Goal: Task Accomplishment & Management: Manage account settings

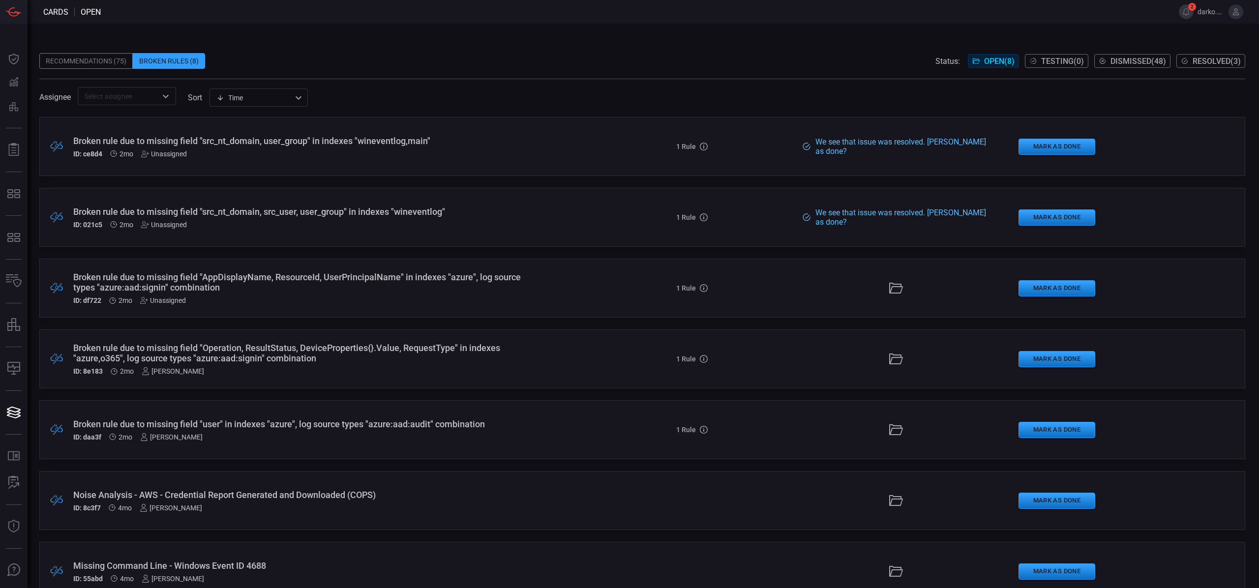
click at [431, 362] on div "Broken rule due to missing field "Operation, ResultStatus, DeviceProperties{}.V…" at bounding box center [308, 353] width 470 height 21
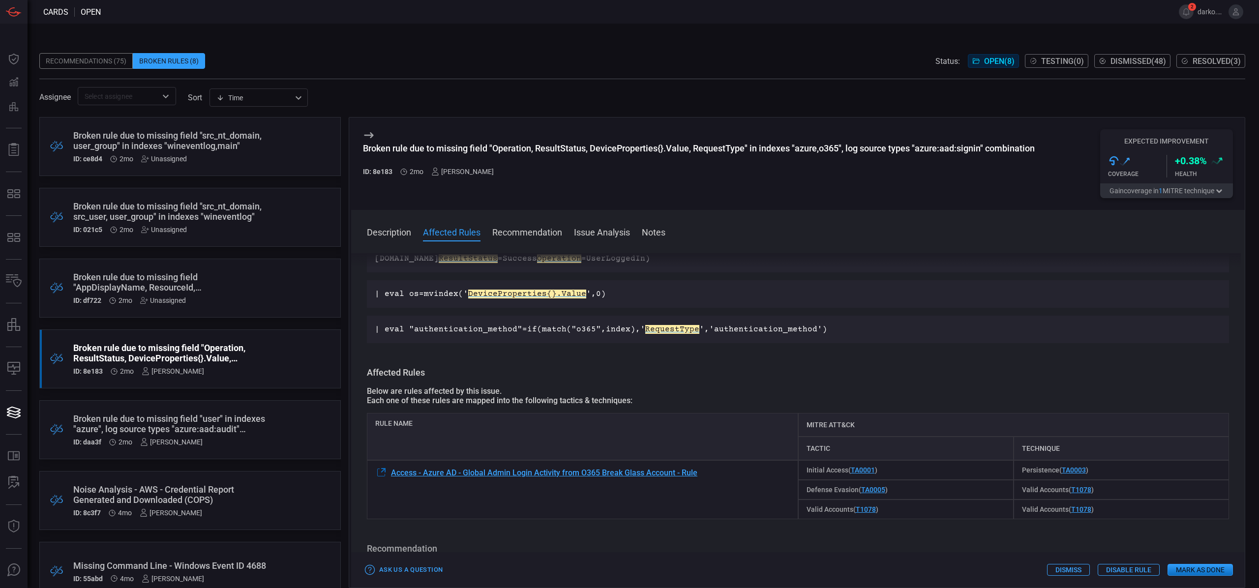
scroll to position [105, 0]
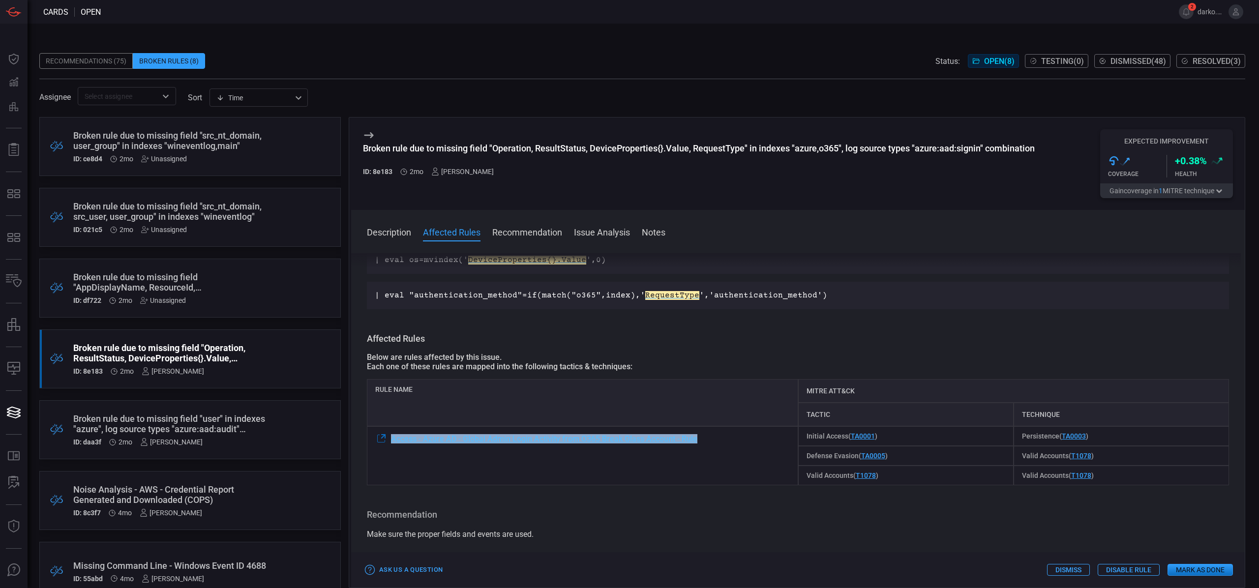
drag, startPoint x: 713, startPoint y: 439, endPoint x: 391, endPoint y: 439, distance: 322.2
click at [391, 439] on div "Access - Azure AD - Global Admin Login Activity from O365 Break Glass Account -…" at bounding box center [582, 456] width 431 height 59
copy span "Access - Azure AD - Global Admin Login Activity from O365 Break Glass Account -…"
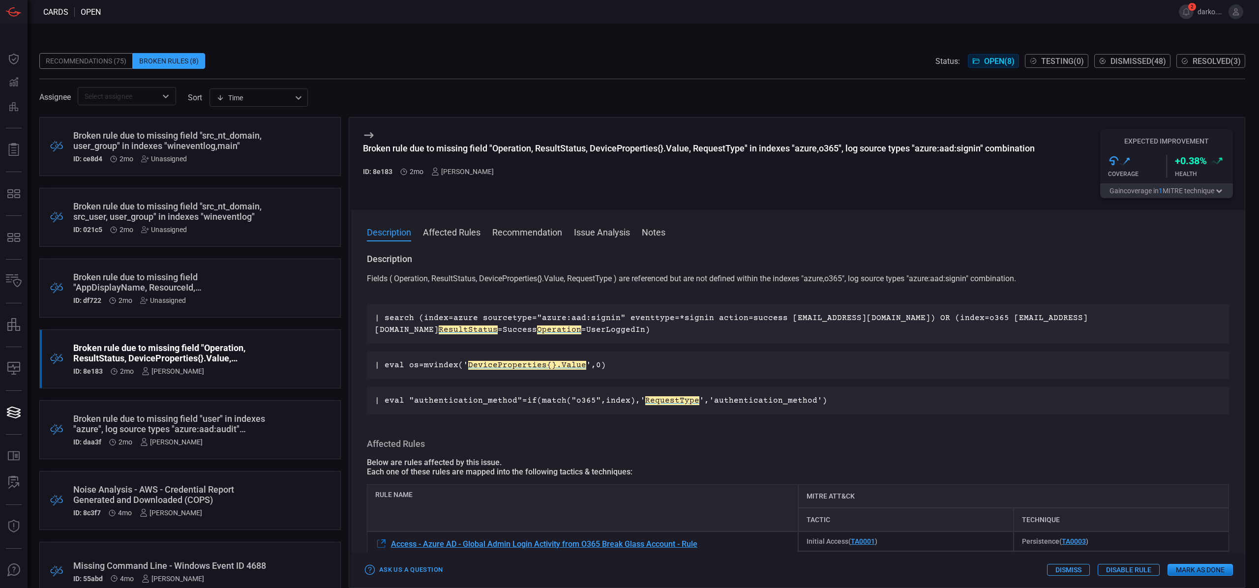
click at [721, 359] on div "| eval os=mvindex(' DeviceProperties{}.Value ',0)" at bounding box center [798, 366] width 862 height 28
click at [641, 343] on div "| search (index=azure sourcetype="azure:aad:signin" eventtype=*signin action=su…" at bounding box center [798, 324] width 862 height 39
click at [1186, 16] on button "2" at bounding box center [1186, 11] width 15 height 15
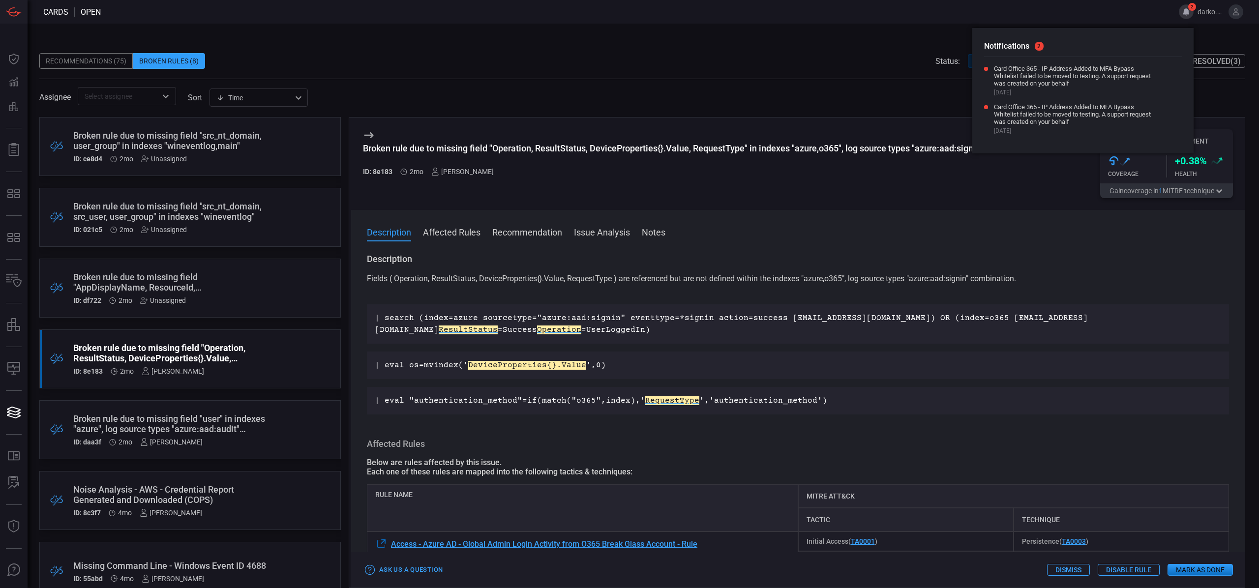
click at [796, 53] on div "Recommendations (75) Broken Rules (8) Status: Open ( 8 ) Testing ( 0 ) Dismisse…" at bounding box center [642, 61] width 1206 height 16
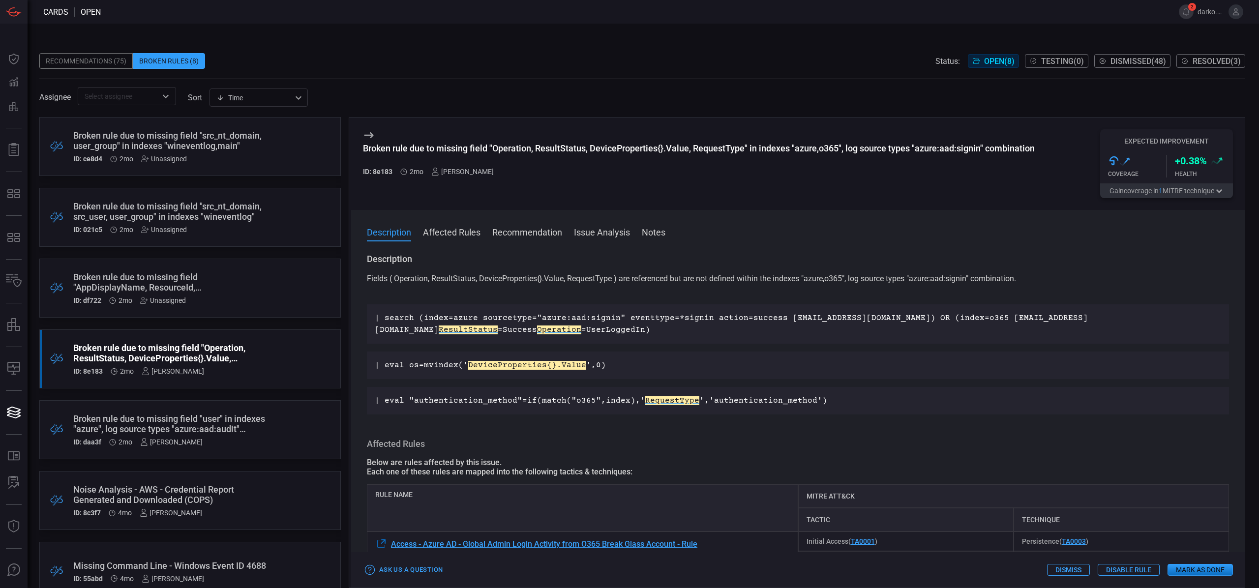
click at [519, 162] on h3 "Broken rule due to missing field "Operation, ResultStatus, DeviceProperties{}.V…" at bounding box center [699, 153] width 672 height 21
click at [501, 157] on h3 "Broken rule due to missing field "Operation, ResultStatus, DeviceProperties{}.V…" at bounding box center [699, 153] width 672 height 21
drag, startPoint x: 448, startPoint y: 154, endPoint x: 489, endPoint y: 154, distance: 40.8
click at [483, 154] on h3 "Broken rule due to missing field "Operation, ResultStatus, DeviceProperties{}.V…" at bounding box center [699, 153] width 672 height 21
drag, startPoint x: 492, startPoint y: 150, endPoint x: 635, endPoint y: 149, distance: 142.7
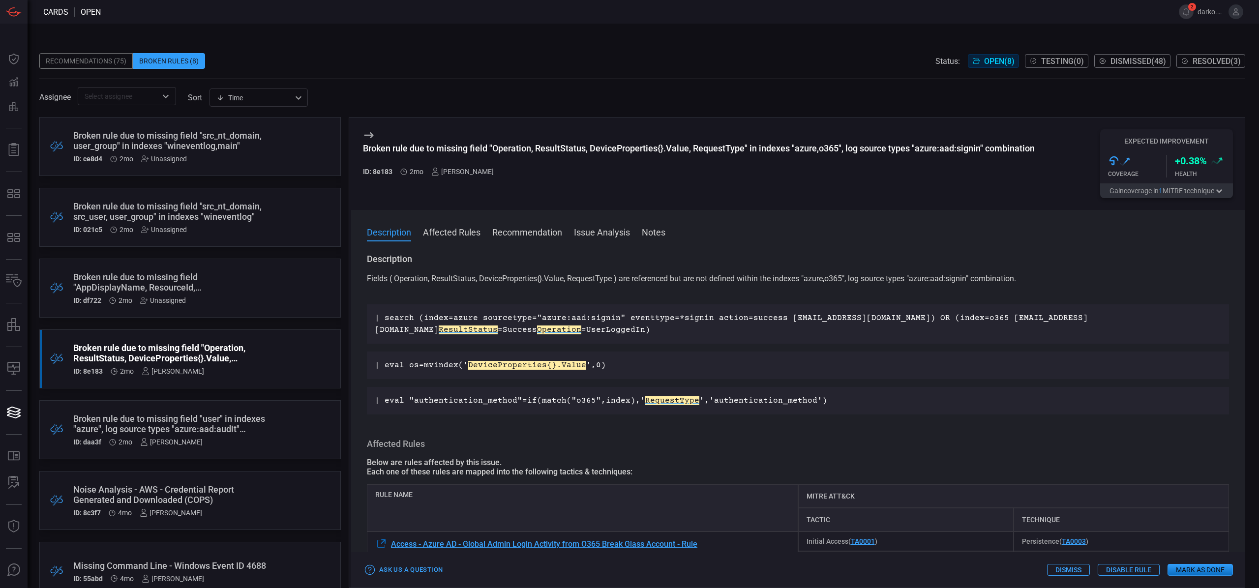
click at [628, 149] on div "Broken rule due to missing field "Operation, ResultStatus, DeviceProperties{}.V…" at bounding box center [699, 148] width 672 height 10
drag, startPoint x: 1032, startPoint y: 151, endPoint x: 812, endPoint y: 149, distance: 220.4
click at [812, 148] on div "Broken rule due to missing field "Operation, ResultStatus, DeviceProperties{}.V…" at bounding box center [699, 148] width 672 height 10
click at [812, 173] on div "ID: 8e183 2mo [PERSON_NAME]" at bounding box center [699, 172] width 672 height 8
click at [515, 148] on div "Broken rule due to missing field "Operation, ResultStatus, DeviceProperties{}.V…" at bounding box center [699, 148] width 672 height 10
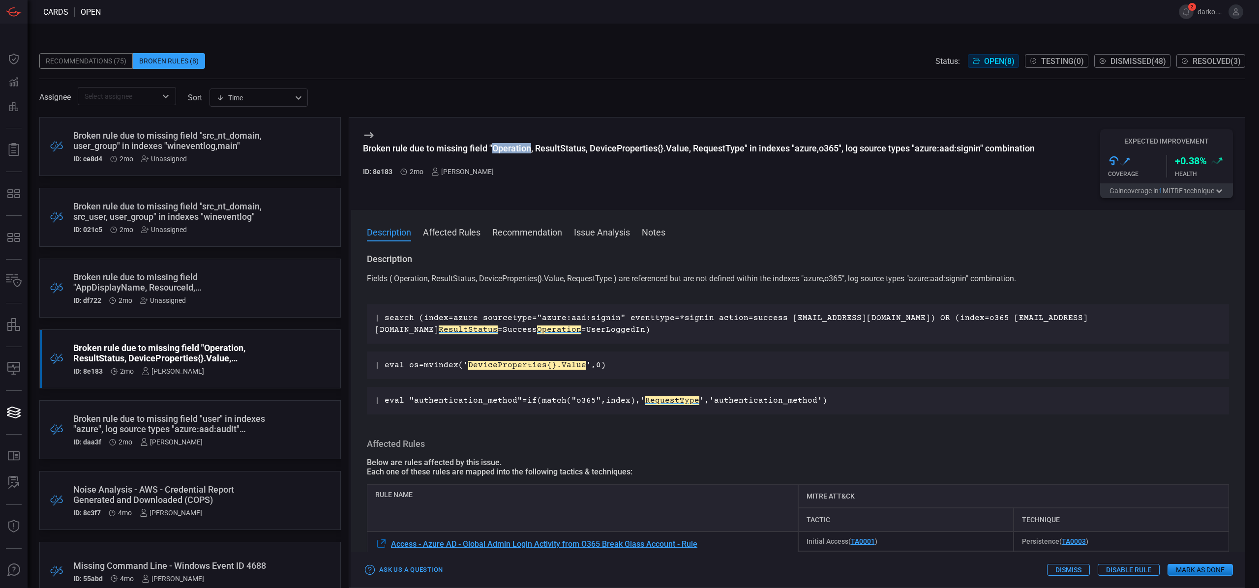
click at [515, 148] on div "Broken rule due to missing field "Operation, ResultStatus, DeviceProperties{}.V…" at bounding box center [699, 148] width 672 height 10
copy div "Operation"
click at [559, 149] on div "Broken rule due to missing field "Operation, ResultStatus, DeviceProperties{}.V…" at bounding box center [699, 148] width 672 height 10
copy div "ResultStatus"
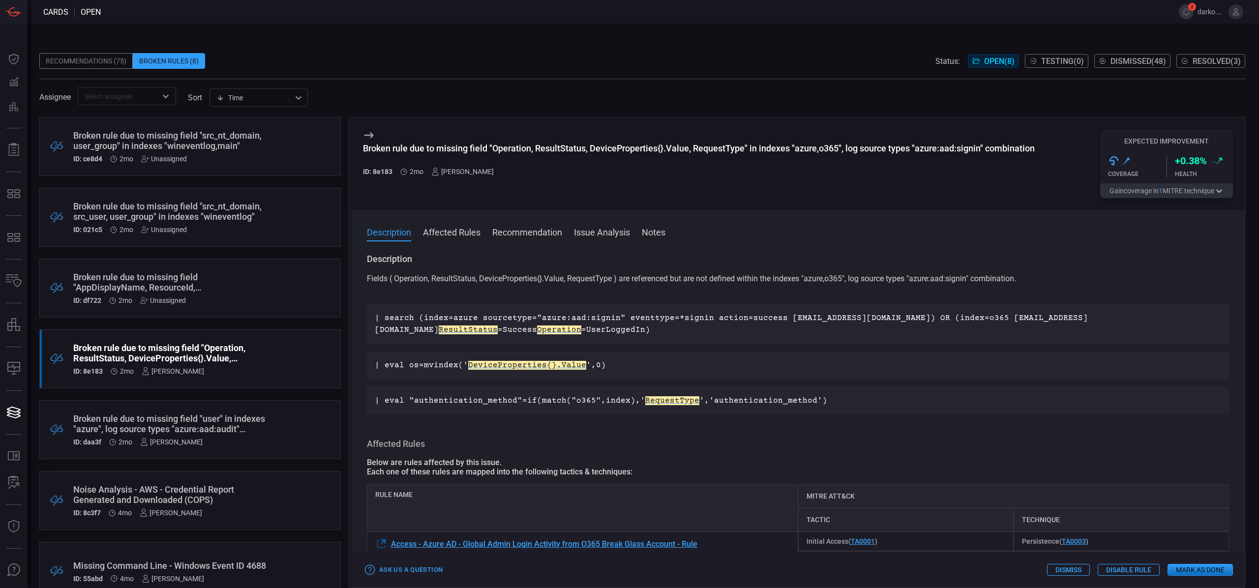
click at [609, 144] on div "Broken rule due to missing field "Operation, ResultStatus, DeviceProperties{}.V…" at bounding box center [699, 148] width 672 height 10
copy div "DeviceProperties"
click at [709, 148] on div "Broken rule due to missing field "Operation, ResultStatus, DeviceProperties{}.V…" at bounding box center [699, 148] width 672 height 10
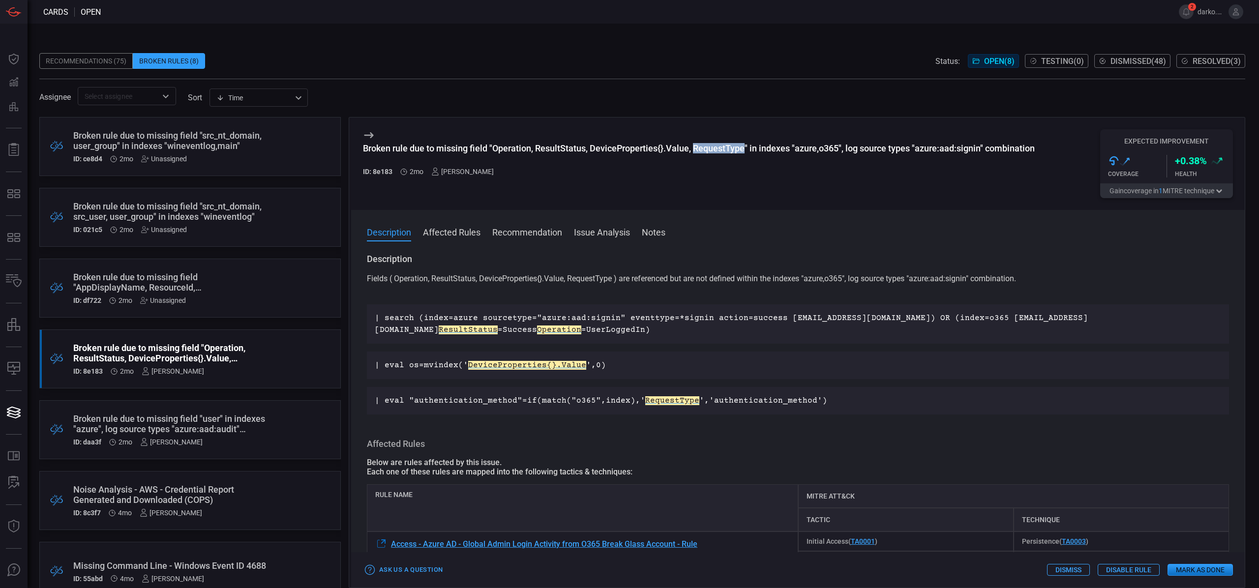
copy div "RequestType"
click at [645, 285] on p "Fields ( Operation, ResultStatus, DeviceProperties{}.Value, RequestType ) are r…" at bounding box center [798, 285] width 862 height 24
drag, startPoint x: 631, startPoint y: 277, endPoint x: 683, endPoint y: 279, distance: 51.7
click at [663, 277] on p "Fields ( Operation, ResultStatus, DeviceProperties{}.Value, RequestType ) are r…" at bounding box center [798, 285] width 862 height 24
click at [660, 281] on p "Fields ( Operation, ResultStatus, DeviceProperties{}.Value, RequestType ) are r…" at bounding box center [798, 285] width 862 height 24
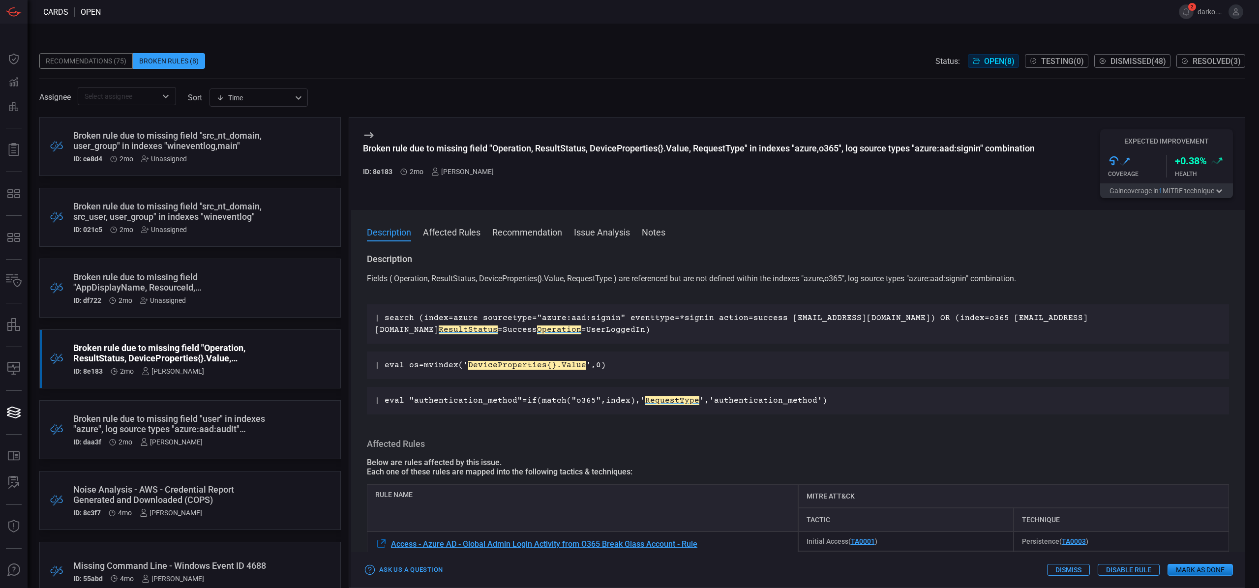
drag, startPoint x: 631, startPoint y: 277, endPoint x: 682, endPoint y: 278, distance: 50.7
click at [675, 277] on p "Fields ( Operation, ResultStatus, DeviceProperties{}.Value, RequestType ) are r…" at bounding box center [798, 285] width 862 height 24
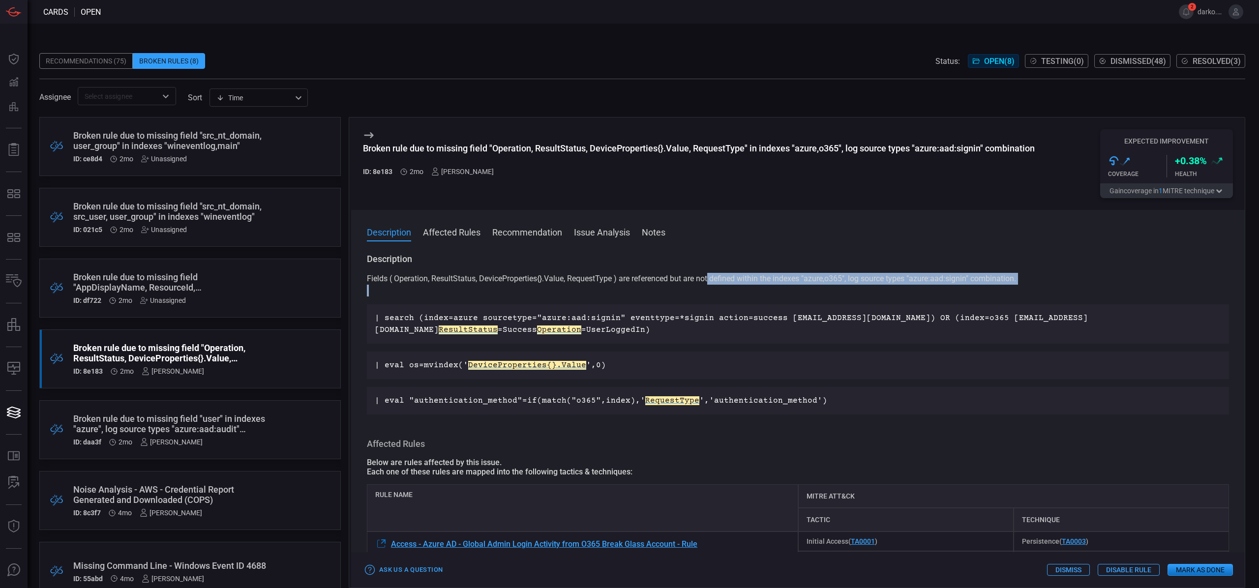
drag, startPoint x: 736, startPoint y: 280, endPoint x: 990, endPoint y: 286, distance: 253.4
click at [990, 286] on p "Fields ( Operation, ResultStatus, DeviceProperties{}.Value, RequestType ) are r…" at bounding box center [798, 285] width 862 height 24
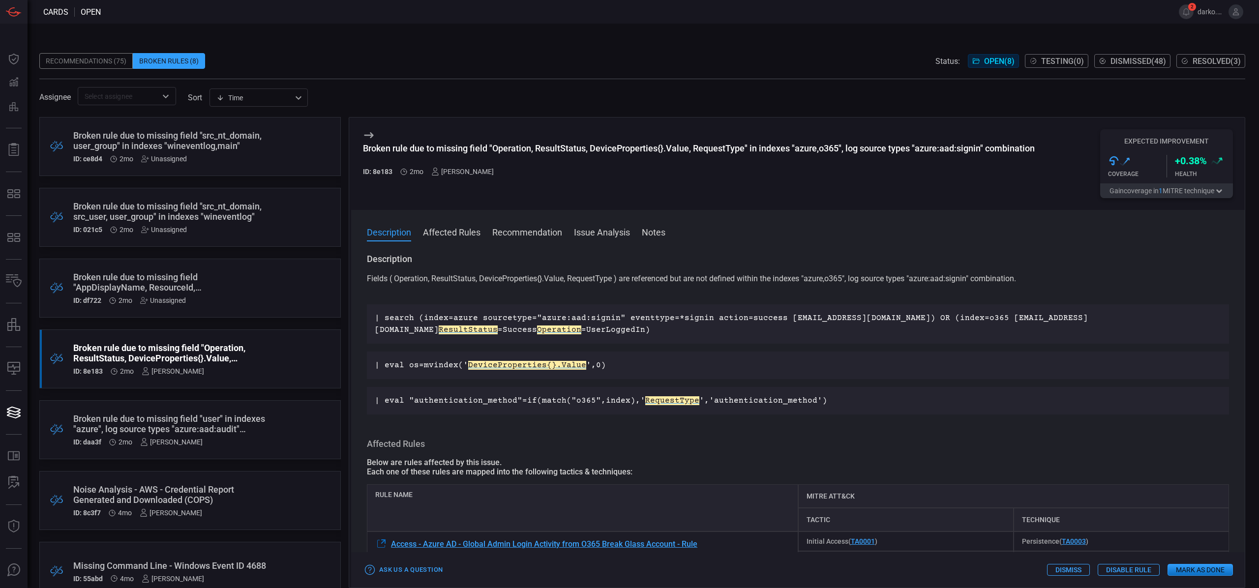
click at [957, 305] on div "| search (index=azure sourcetype="azure:aad:signin" eventtype=*signin action=su…" at bounding box center [798, 324] width 862 height 39
drag, startPoint x: 893, startPoint y: 286, endPoint x: 882, endPoint y: 285, distance: 11.4
click at [893, 286] on p "Fields ( Operation, ResultStatus, DeviceProperties{}.Value, RequestType ) are r…" at bounding box center [798, 285] width 862 height 24
drag, startPoint x: 808, startPoint y: 281, endPoint x: 827, endPoint y: 280, distance: 19.2
click at [825, 280] on p "Fields ( Operation, ResultStatus, DeviceProperties{}.Value, RequestType ) are r…" at bounding box center [798, 285] width 862 height 24
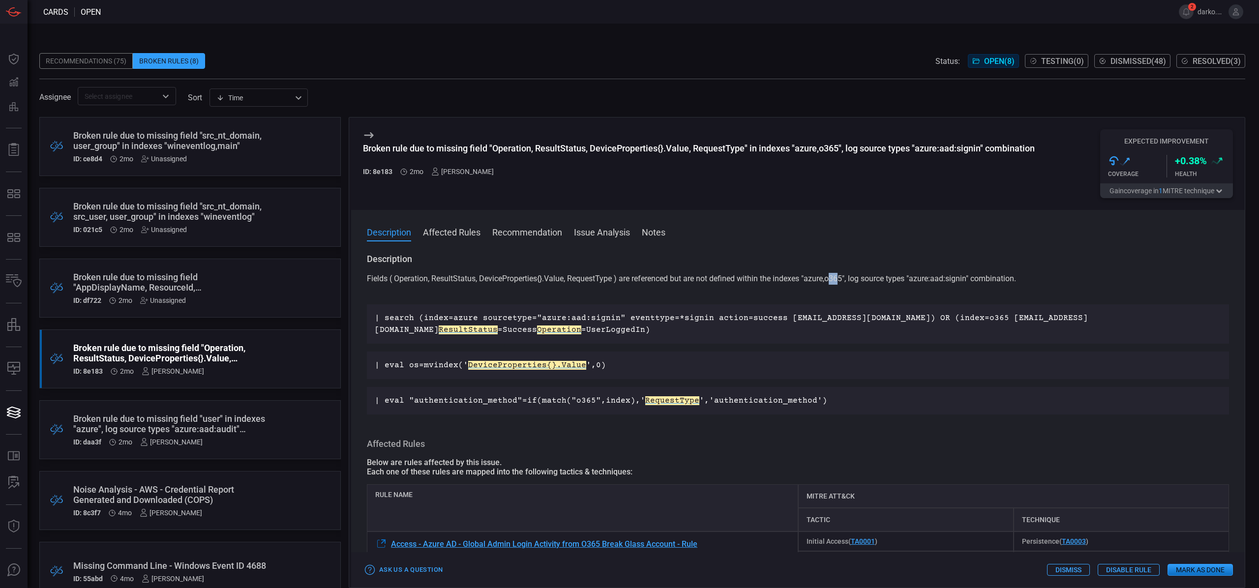
drag, startPoint x: 835, startPoint y: 279, endPoint x: 844, endPoint y: 279, distance: 8.9
click at [844, 279] on p "Fields ( Operation, ResultStatus, DeviceProperties{}.Value, RequestType ) are r…" at bounding box center [798, 285] width 862 height 24
drag, startPoint x: 916, startPoint y: 278, endPoint x: 967, endPoint y: 278, distance: 50.7
click at [967, 278] on p "Fields ( Operation, ResultStatus, DeviceProperties{}.Value, RequestType ) are r…" at bounding box center [798, 285] width 862 height 24
drag, startPoint x: 614, startPoint y: 279, endPoint x: 428, endPoint y: 270, distance: 187.2
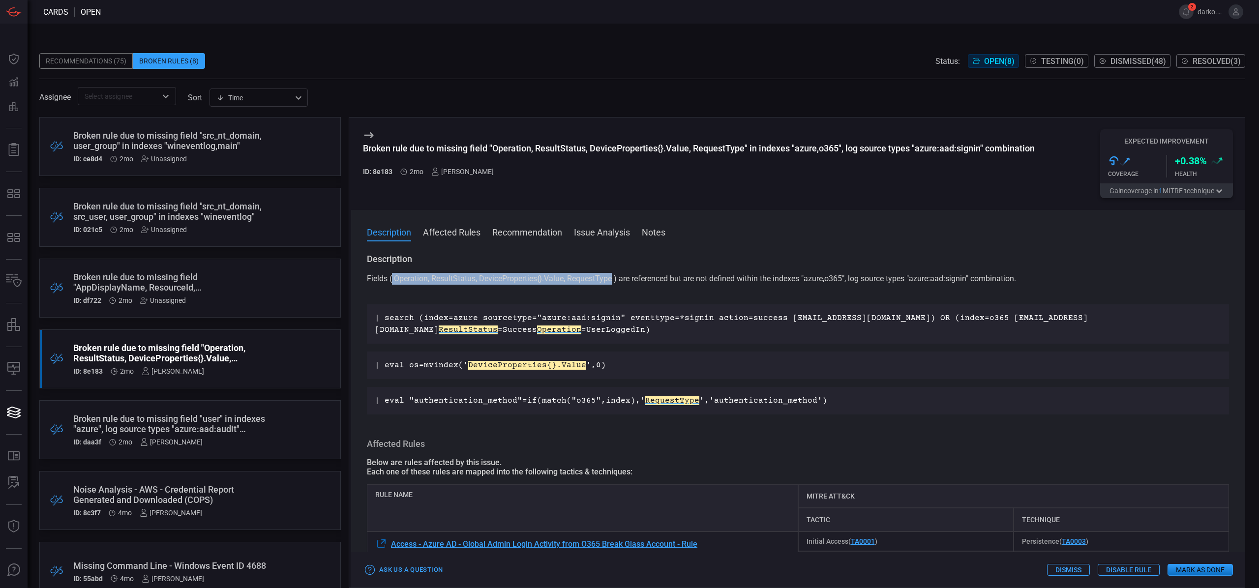
click at [393, 276] on p "Fields ( Operation, ResultStatus, DeviceProperties{}.Value, RequestType ) are r…" at bounding box center [798, 285] width 862 height 24
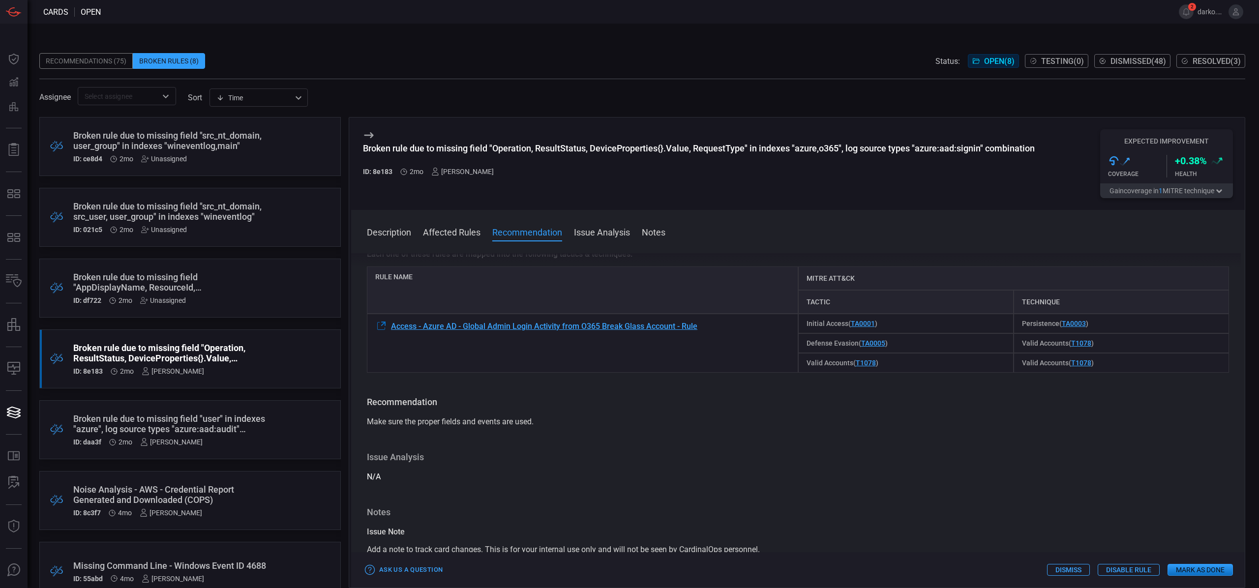
scroll to position [214, 0]
drag, startPoint x: 532, startPoint y: 426, endPoint x: 549, endPoint y: 426, distance: 17.2
click at [534, 426] on span "Make sure the proper fields and events are used." at bounding box center [450, 425] width 167 height 9
drag, startPoint x: 549, startPoint y: 426, endPoint x: 389, endPoint y: 428, distance: 160.4
click at [389, 428] on div "Make sure the proper fields and events are used." at bounding box center [798, 426] width 862 height 12
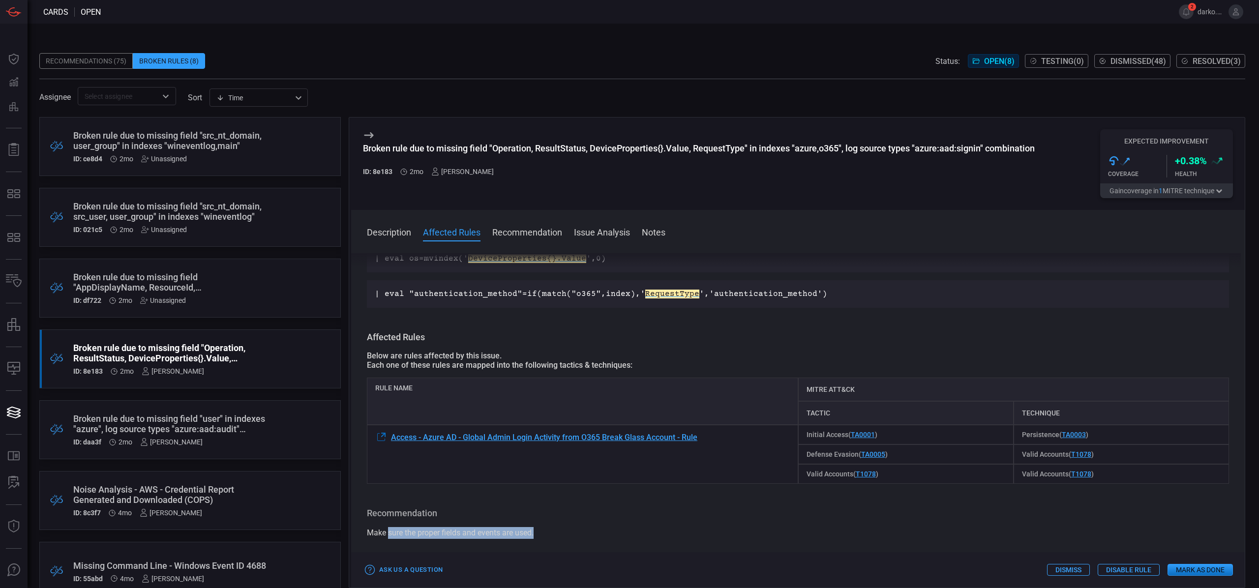
scroll to position [244, 0]
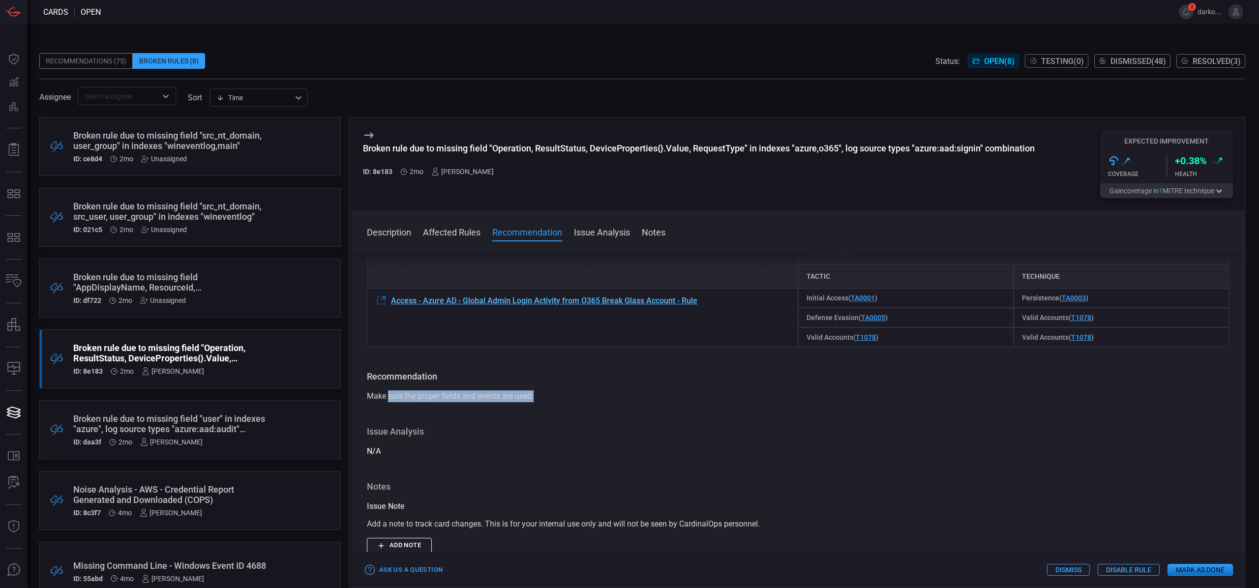
click at [552, 304] on span "Access - Azure AD - Global Admin Login Activity from O365 Break Glass Account -…" at bounding box center [544, 300] width 306 height 9
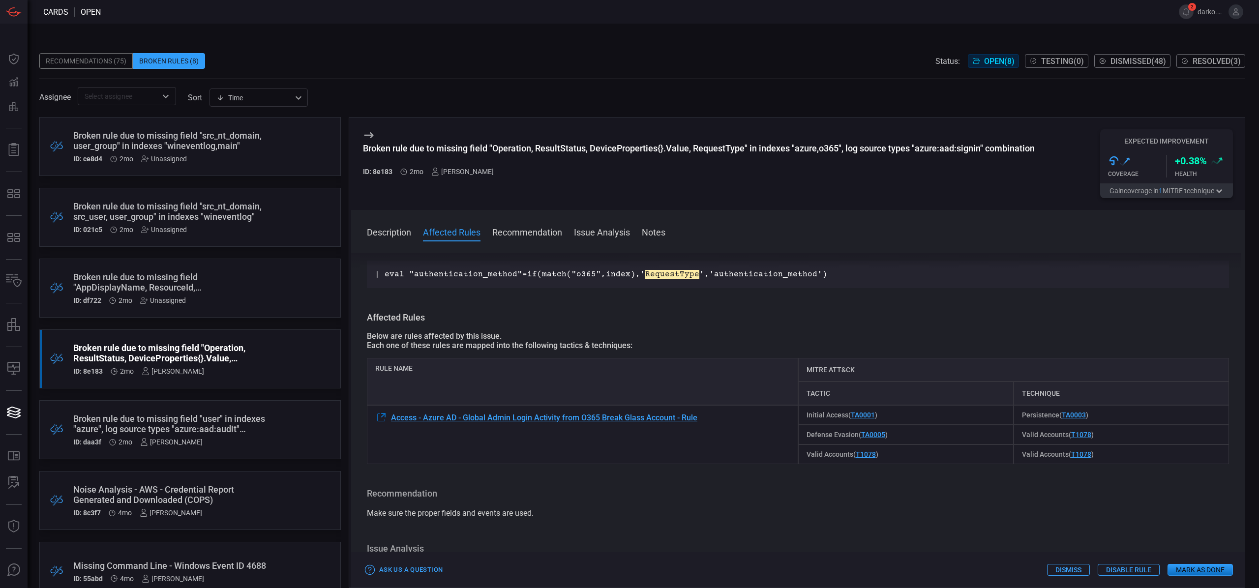
scroll to position [122, 0]
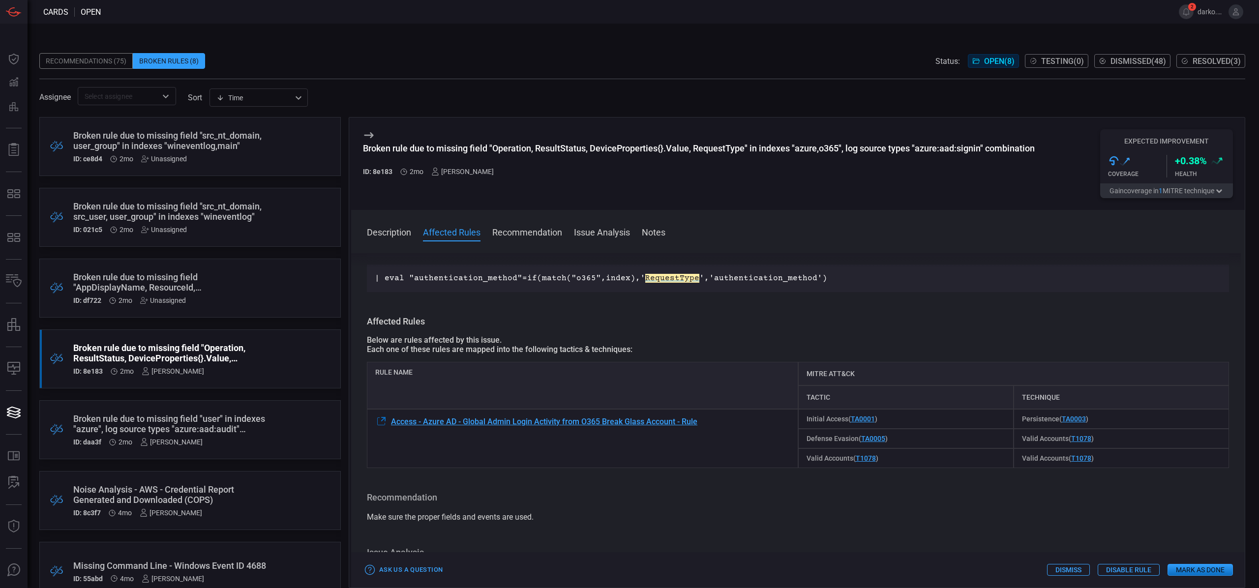
click at [388, 521] on span "Make sure the proper fields and events are used." at bounding box center [450, 517] width 167 height 9
drag, startPoint x: 368, startPoint y: 519, endPoint x: 547, endPoint y: 517, distance: 178.6
click at [547, 517] on div "Make sure the proper fields and events are used." at bounding box center [798, 518] width 862 height 12
drag, startPoint x: 580, startPoint y: 515, endPoint x: 594, endPoint y: 507, distance: 15.6
click at [581, 514] on div "Make sure the proper fields and events are used." at bounding box center [798, 518] width 862 height 12
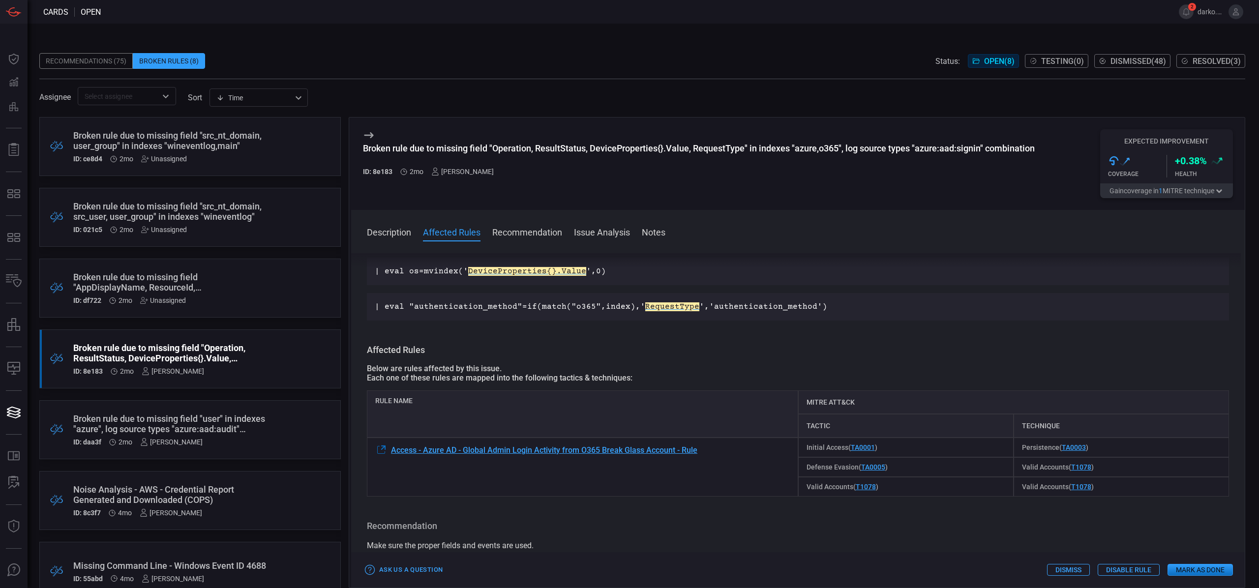
scroll to position [0, 0]
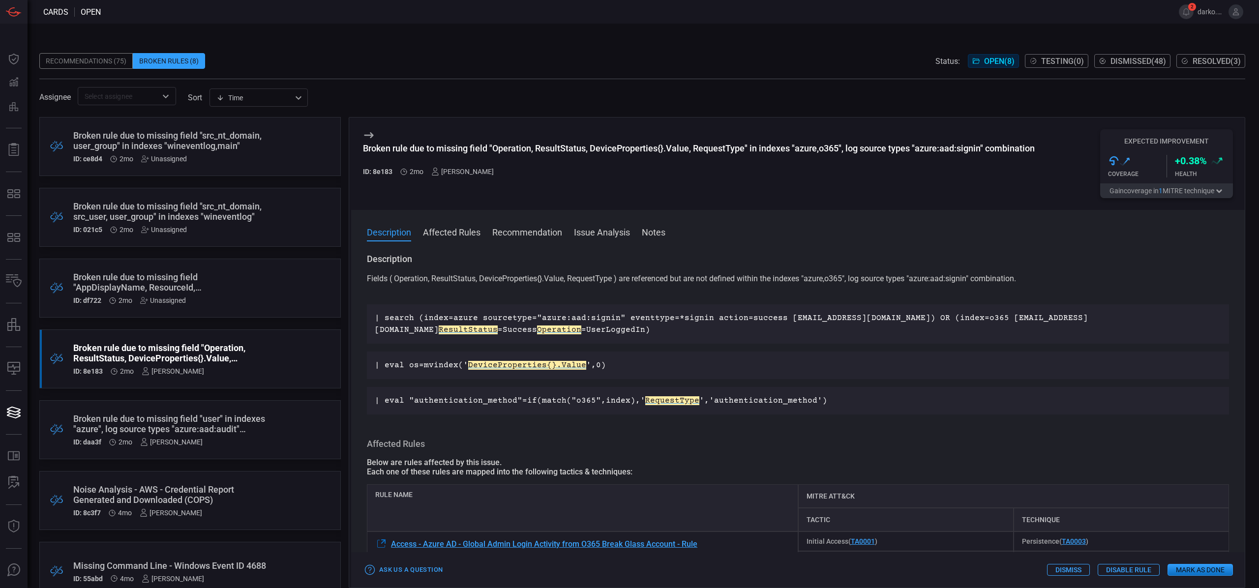
click at [1201, 191] on button "Gain coverage in 1 MITRE technique" at bounding box center [1166, 190] width 133 height 15
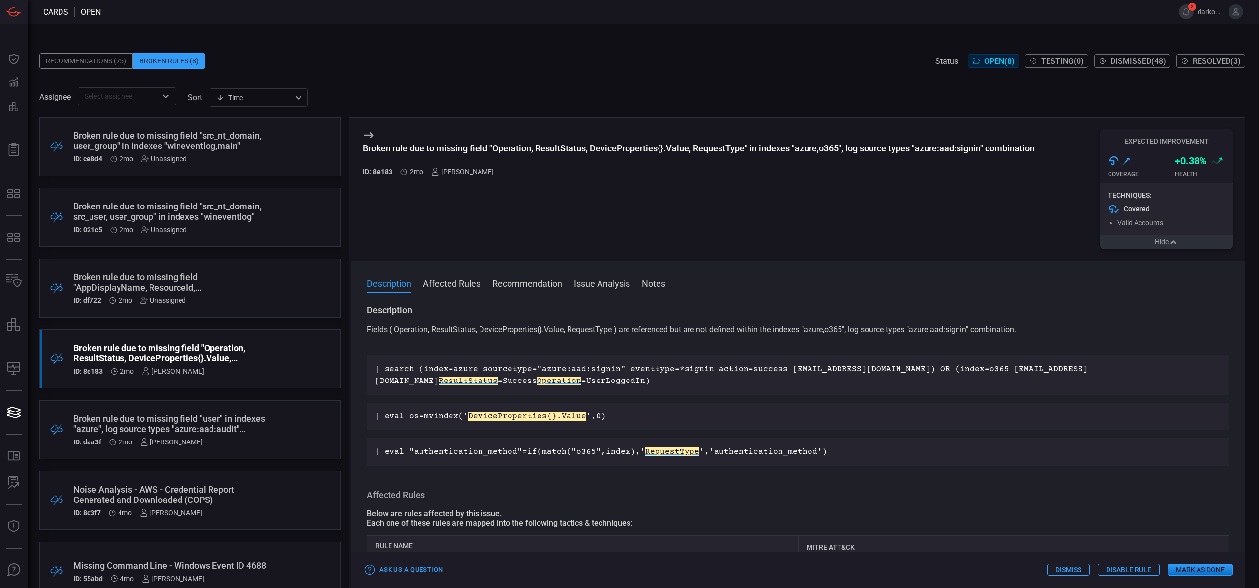
click at [1175, 242] on icon "button" at bounding box center [1174, 243] width 10 height 8
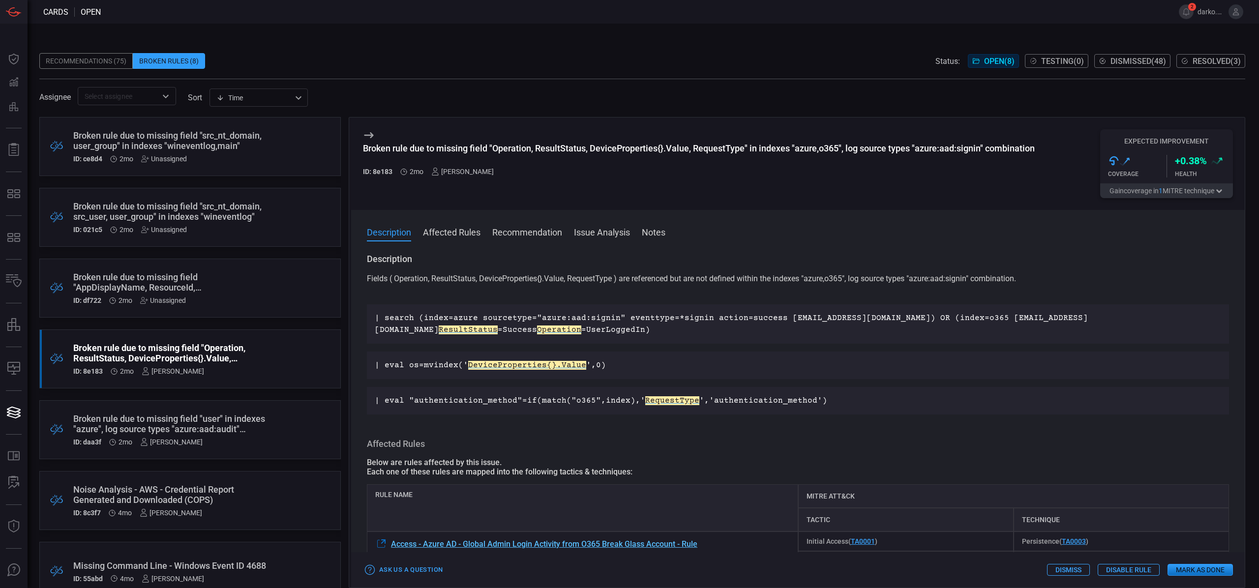
click at [585, 543] on span "Access - Azure AD - Global Admin Login Activity from O365 Break Glass Account -…" at bounding box center [544, 544] width 306 height 9
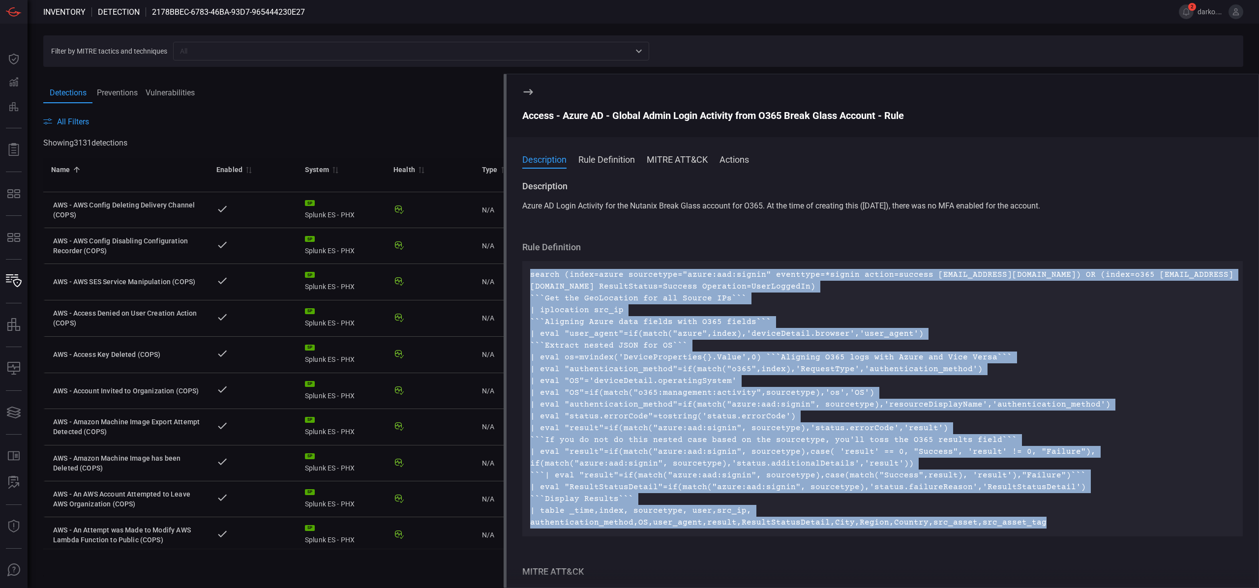
drag, startPoint x: 1040, startPoint y: 525, endPoint x: 519, endPoint y: 270, distance: 580.2
click at [510, 271] on div "Description Azure AD Login Activity for the Nutanix Break Glass account for O36…" at bounding box center [883, 383] width 752 height 404
copy p "search (index=azure sourcetype="azure:aad:signin" eventtype=*signin action=succ…"
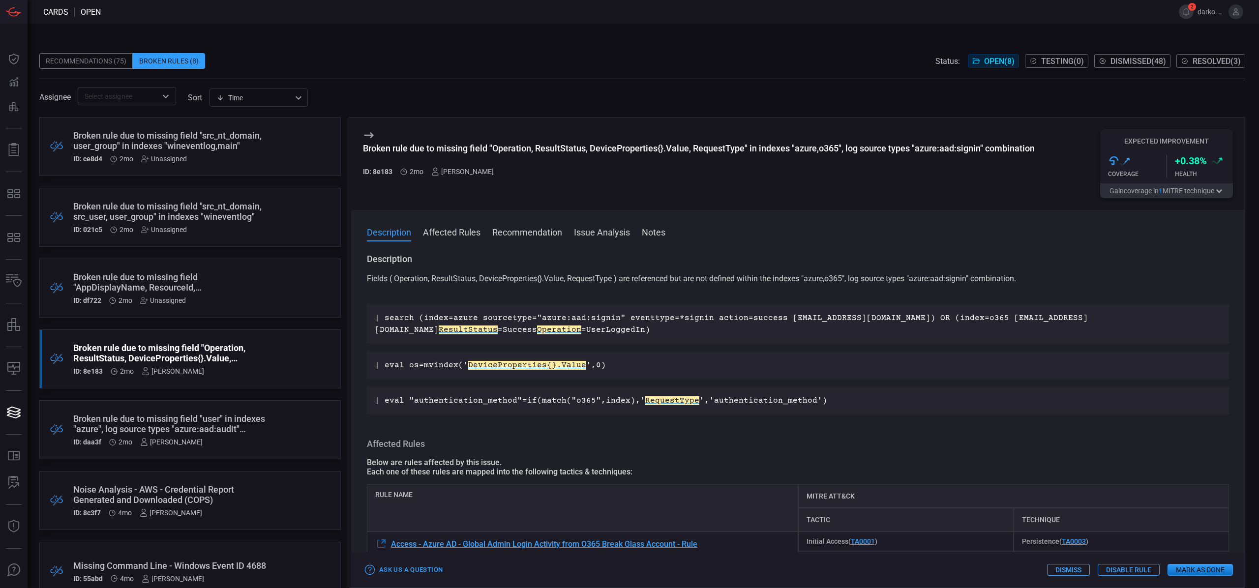
click at [722, 149] on div "Broken rule due to missing field "Operation, ResultStatus, DeviceProperties{}.V…" at bounding box center [699, 148] width 672 height 10
click at [621, 147] on div "Broken rule due to missing field "Operation, ResultStatus, DeviceProperties{}.V…" at bounding box center [699, 148] width 672 height 10
copy div "DeviceProperties"
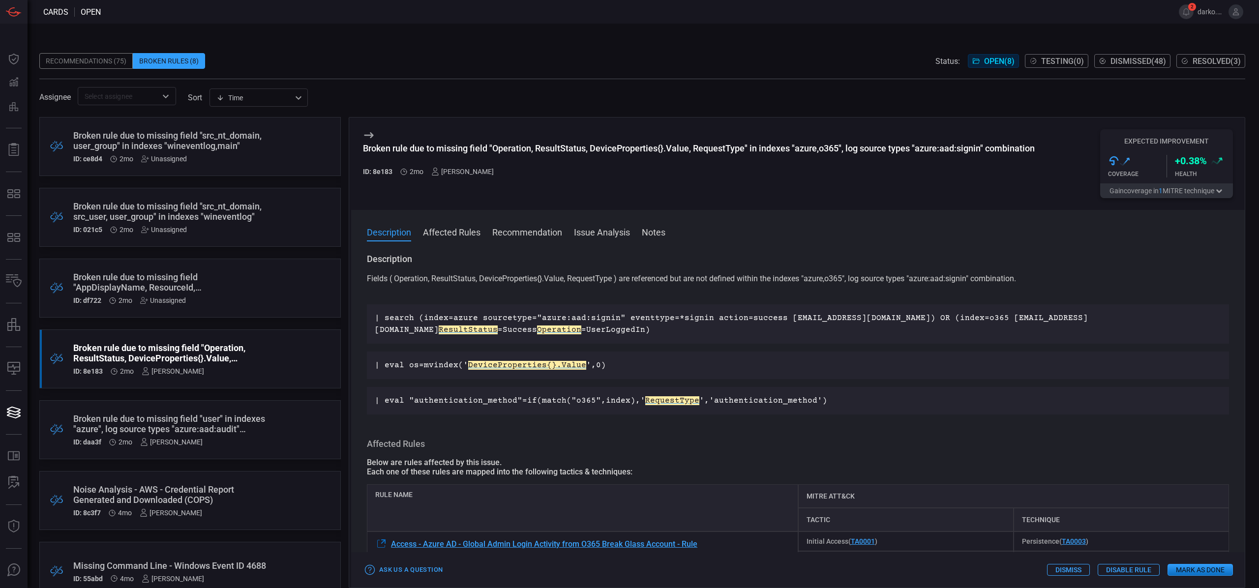
click at [445, 277] on p "Fields ( Operation, ResultStatus, DeviceProperties{}.Value, RequestType ) are r…" at bounding box center [798, 285] width 862 height 24
copy p "ResultStatus"
click at [623, 151] on div "Broken rule due to missing field "Operation, ResultStatus, DeviceProperties{}.V…" at bounding box center [699, 148] width 672 height 10
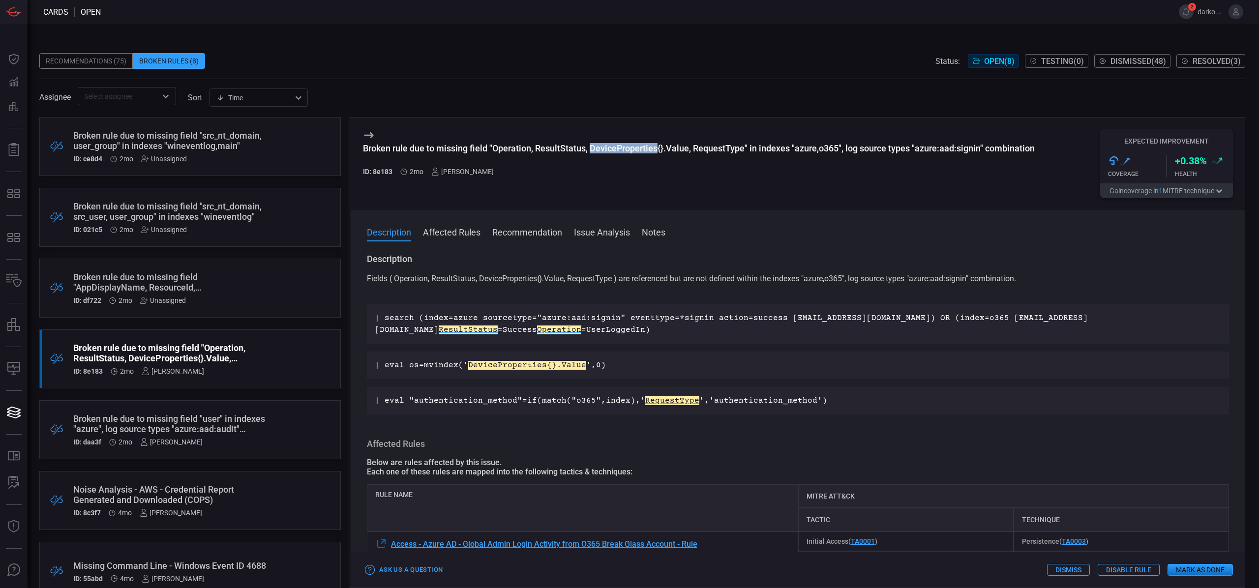
copy div "DeviceProperties"
click at [711, 148] on div "Broken rule due to missing field "Operation, ResultStatus, DeviceProperties{}.V…" at bounding box center [699, 148] width 672 height 10
copy div "RequestType"
click at [874, 155] on h3 "Broken rule due to missing field "Operation, ResultStatus, DeviceProperties{}.V…" at bounding box center [699, 153] width 672 height 21
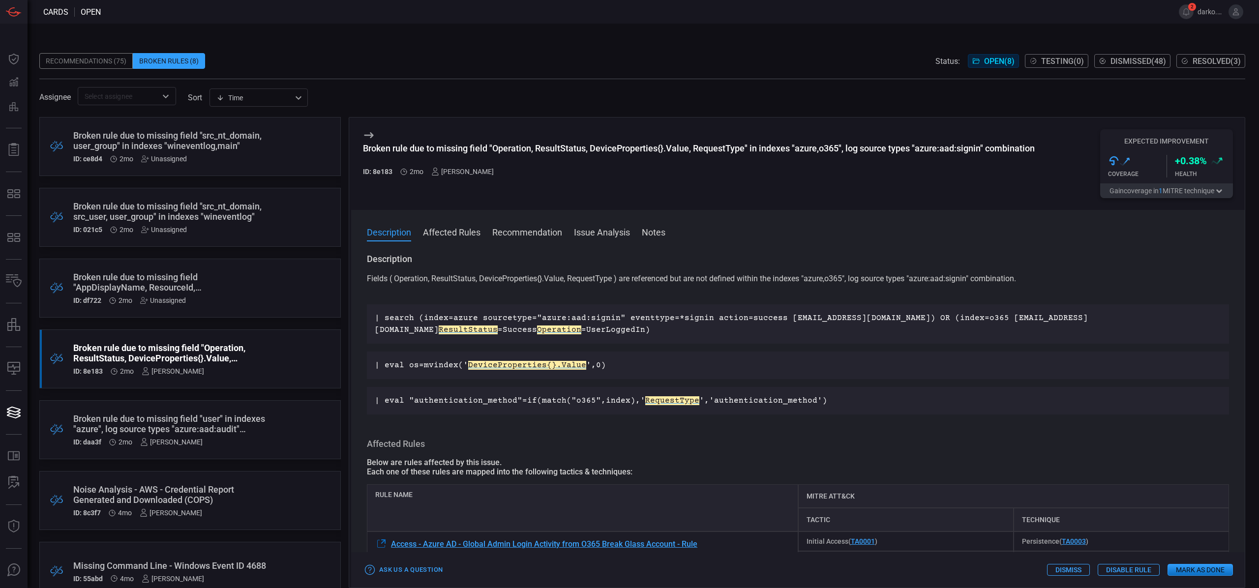
click at [862, 149] on div "Broken rule due to missing field "Operation, ResultStatus, DeviceProperties{}.V…" at bounding box center [699, 148] width 672 height 10
drag, startPoint x: 880, startPoint y: 149, endPoint x: 958, endPoint y: 151, distance: 78.2
click at [955, 150] on div "Broken rule due to missing field "Operation, ResultStatus, DeviceProperties{}.V…" at bounding box center [699, 148] width 672 height 10
click at [978, 152] on div "Broken rule due to missing field "Operation, ResultStatus, DeviceProperties{}.V…" at bounding box center [699, 148] width 672 height 10
drag, startPoint x: 978, startPoint y: 150, endPoint x: 898, endPoint y: 150, distance: 80.7
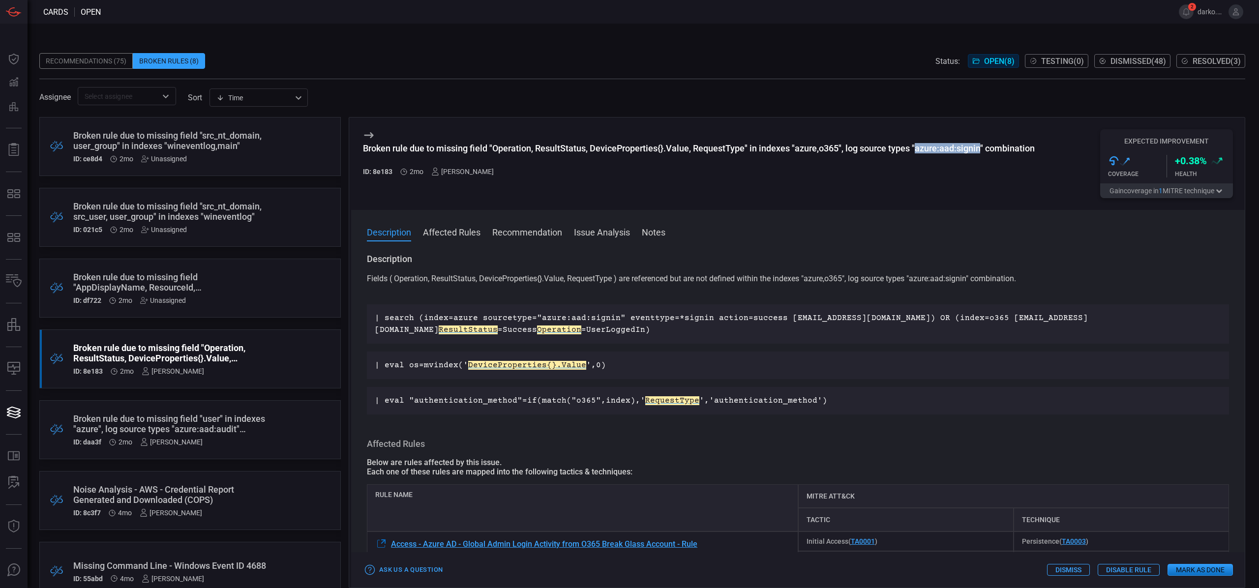
click at [916, 149] on div "Broken rule due to missing field "Operation, ResultStatus, DeviceProperties{}.V…" at bounding box center [699, 148] width 672 height 10
click at [805, 147] on div "Broken rule due to missing field "Operation, ResultStatus, DeviceProperties{}.V…" at bounding box center [699, 148] width 672 height 10
click at [965, 151] on div "Broken rule due to missing field "Operation, ResultStatus, DeviceProperties{}.V…" at bounding box center [699, 148] width 672 height 10
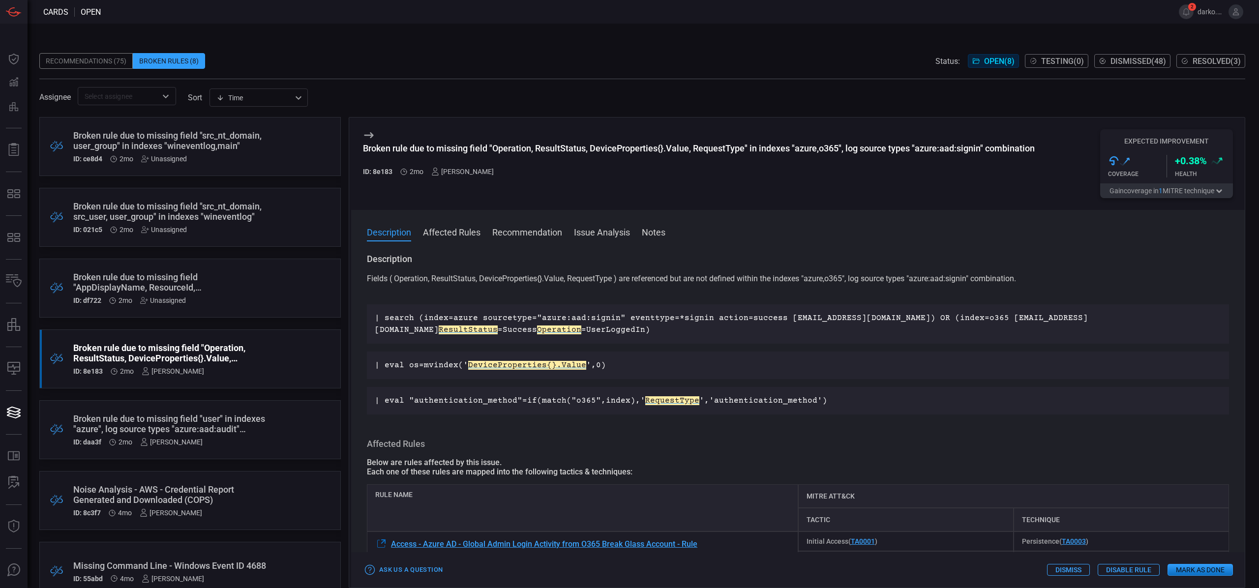
click at [831, 149] on div "Broken rule due to missing field "Operation, ResultStatus, DeviceProperties{}.V…" at bounding box center [699, 148] width 672 height 10
drag, startPoint x: 916, startPoint y: 150, endPoint x: 979, endPoint y: 151, distance: 64.0
click at [979, 151] on div "Broken rule due to missing field "Operation, ResultStatus, DeviceProperties{}.V…" at bounding box center [699, 148] width 672 height 10
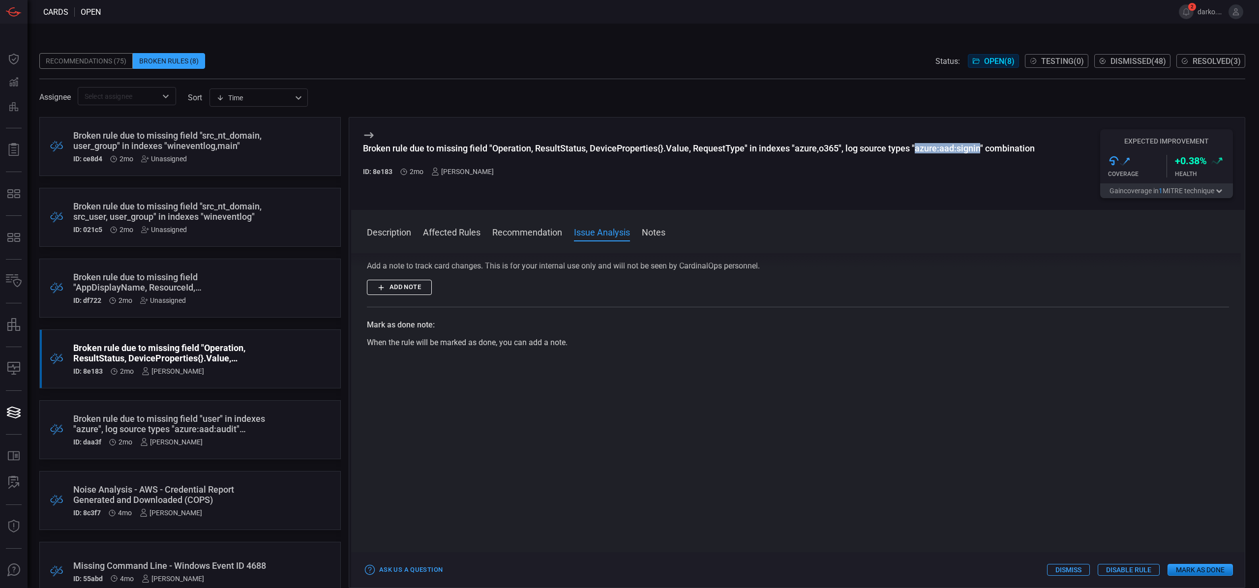
scroll to position [538, 0]
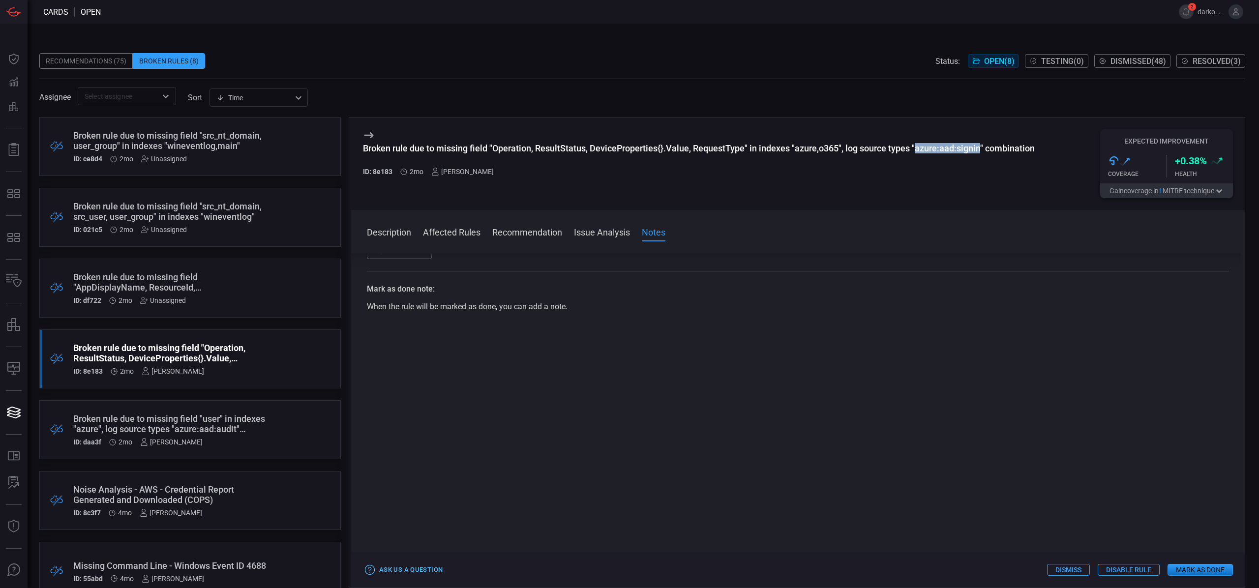
click at [429, 569] on button "Ask Us a Question" at bounding box center [404, 570] width 82 height 15
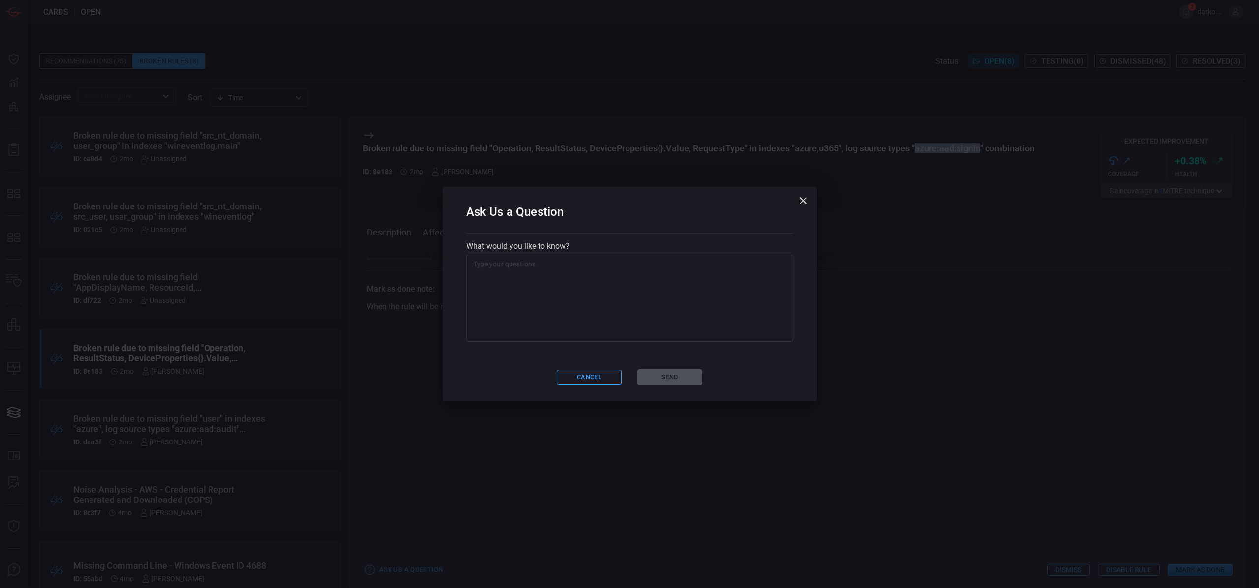
click at [804, 201] on icon "button" at bounding box center [803, 201] width 12 height 12
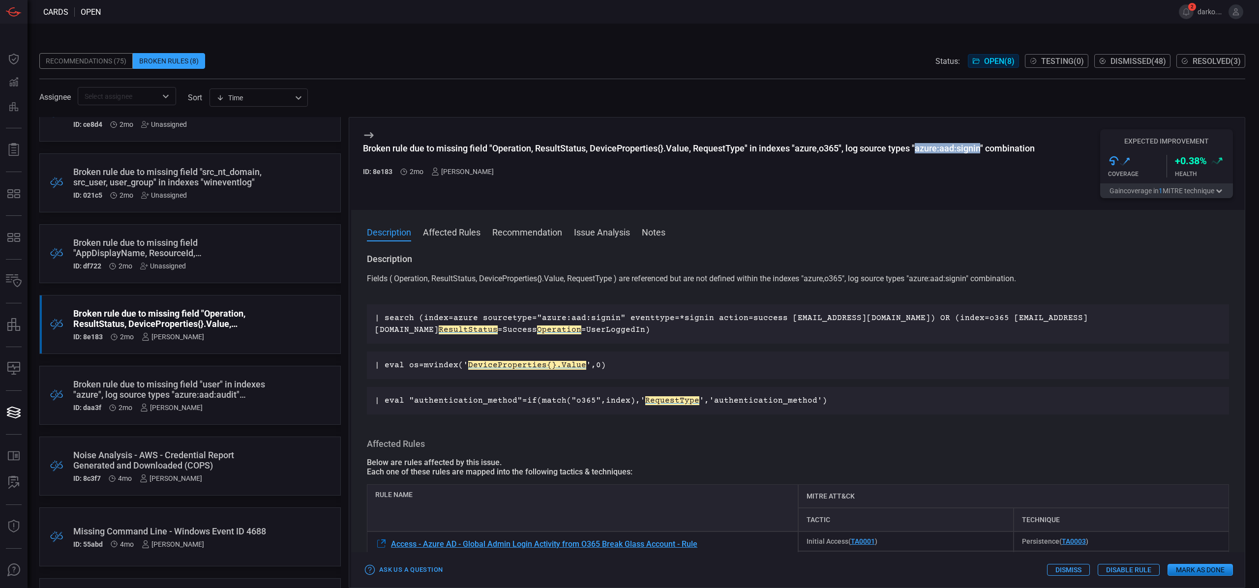
scroll to position [0, 0]
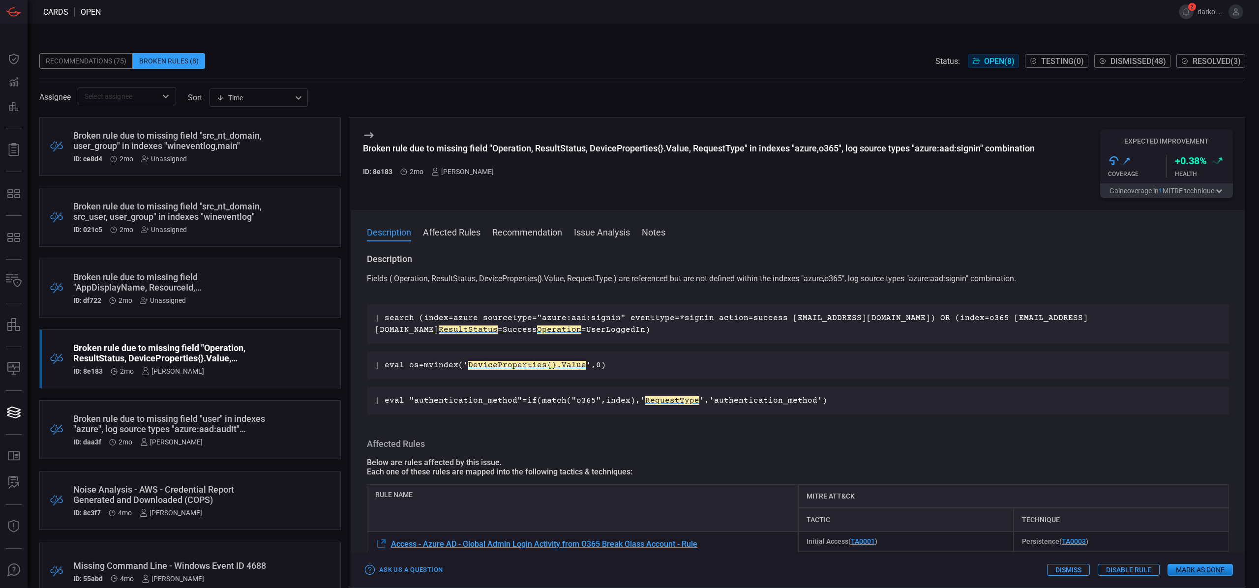
click at [236, 294] on div "Broken rule due to missing field "AppDisplayName, ResourceId, UserPrincipalName…" at bounding box center [171, 288] width 196 height 32
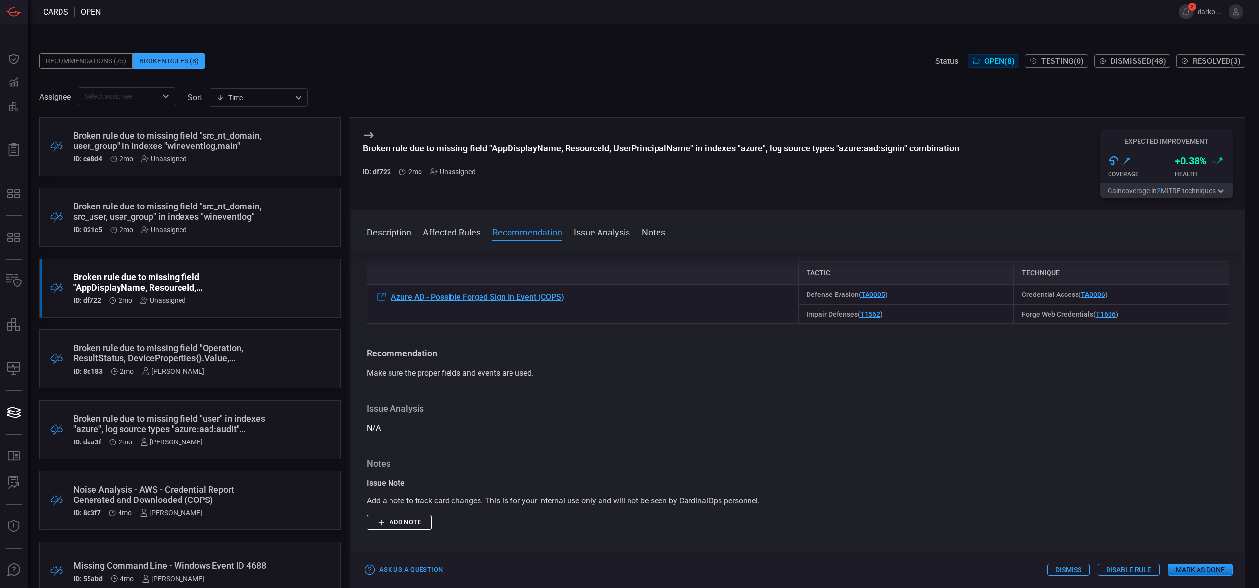
scroll to position [233, 0]
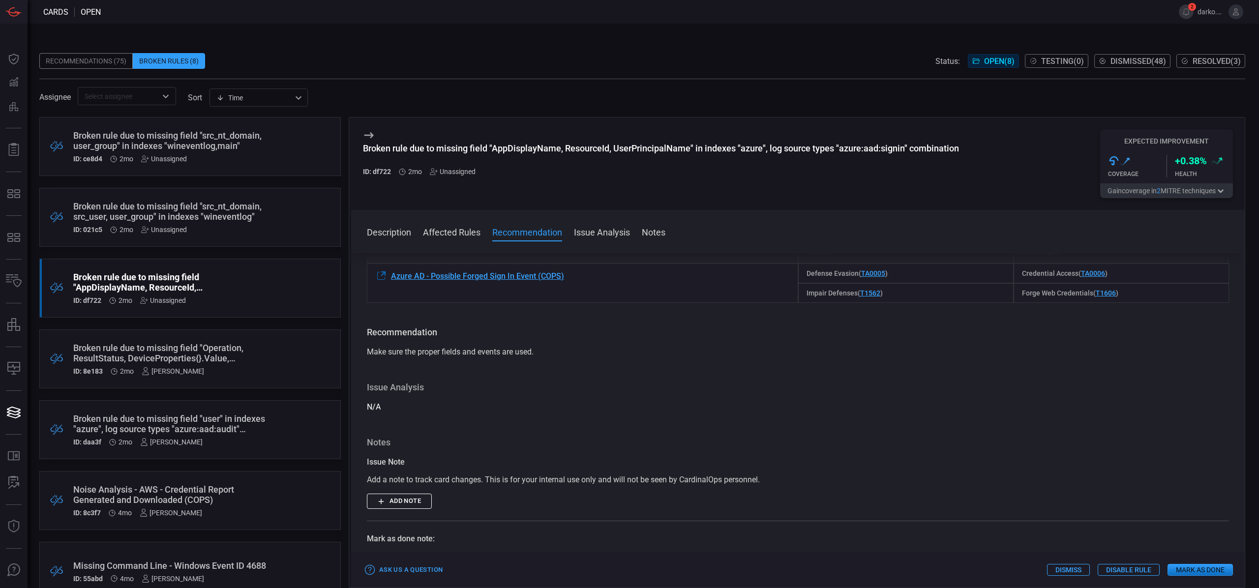
click at [190, 202] on div "Broken rule due to missing field "src_nt_domain, src_user, user_group" in index…" at bounding box center [171, 211] width 196 height 21
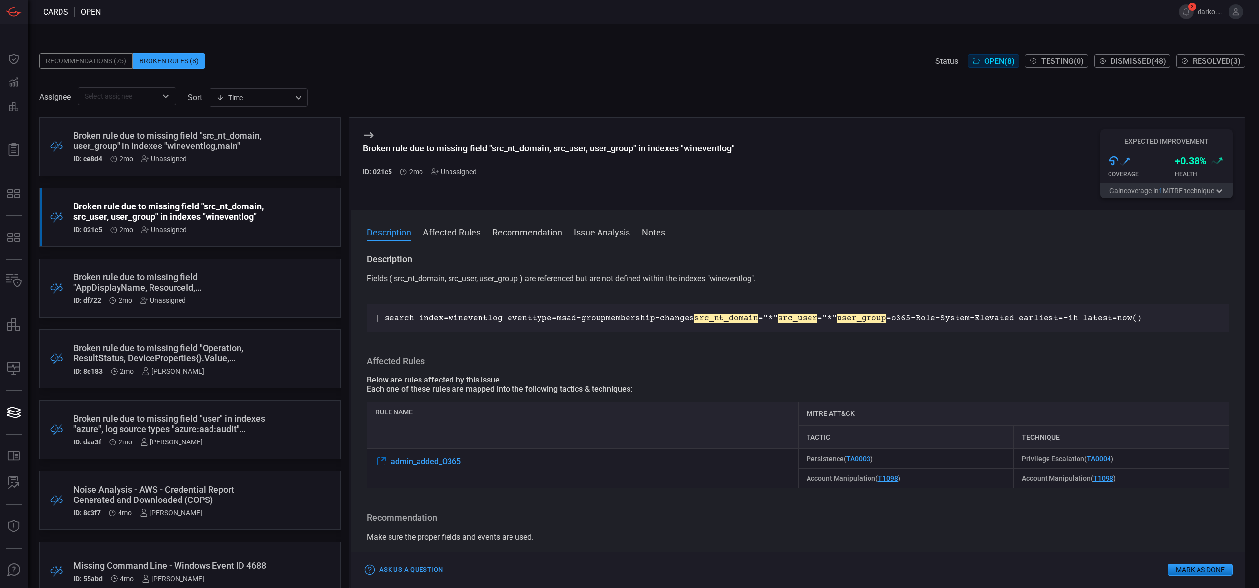
click at [238, 163] on div ".broken_cards_icon_0{fill:#39A4FF;} .broken_cards_icon_1{fill:none;stroke:#1918…" at bounding box center [190, 146] width 302 height 59
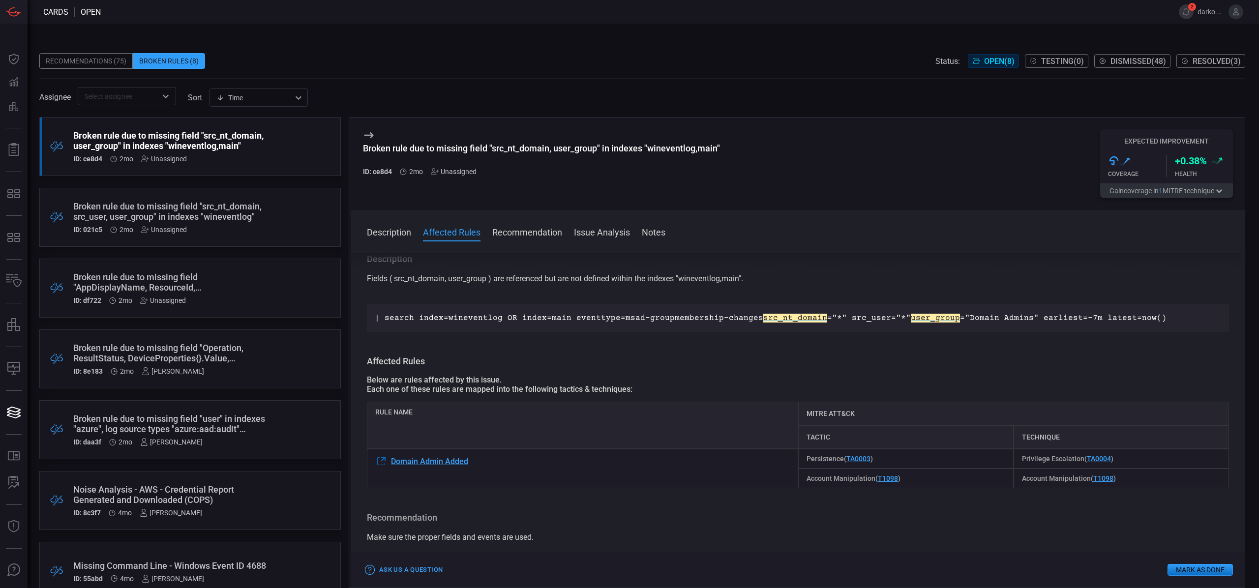
scroll to position [16, 0]
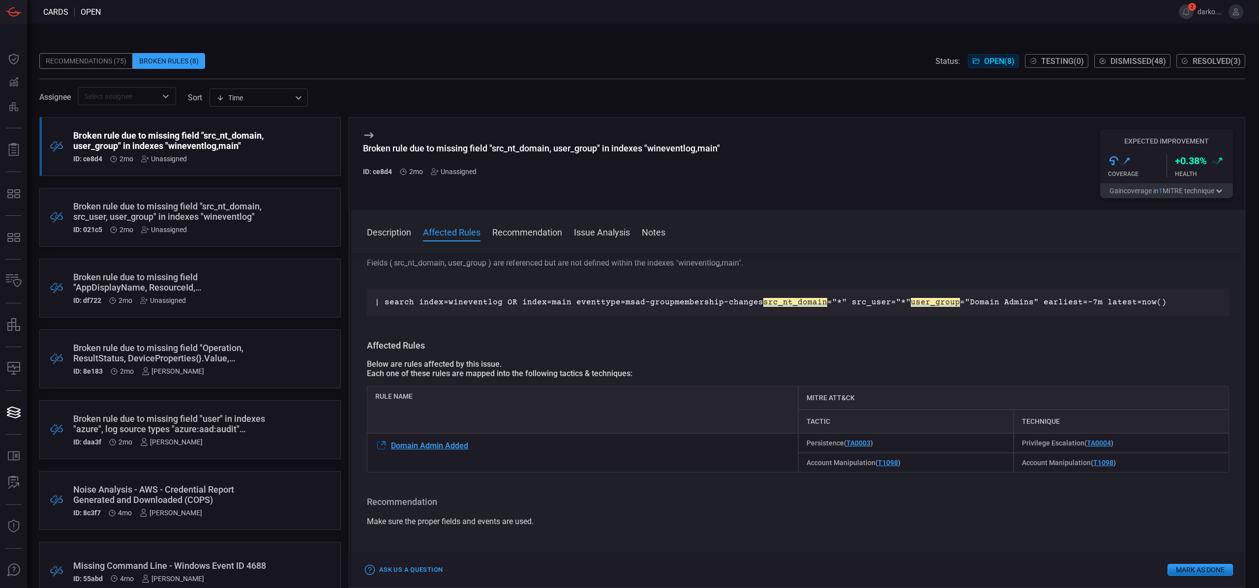
drag, startPoint x: 420, startPoint y: 303, endPoint x: 533, endPoint y: 303, distance: 113.6
click at [533, 303] on p "| search index=wineventlog OR index=main eventtype=msad-groupmembership-changes…" at bounding box center [798, 303] width 847 height 12
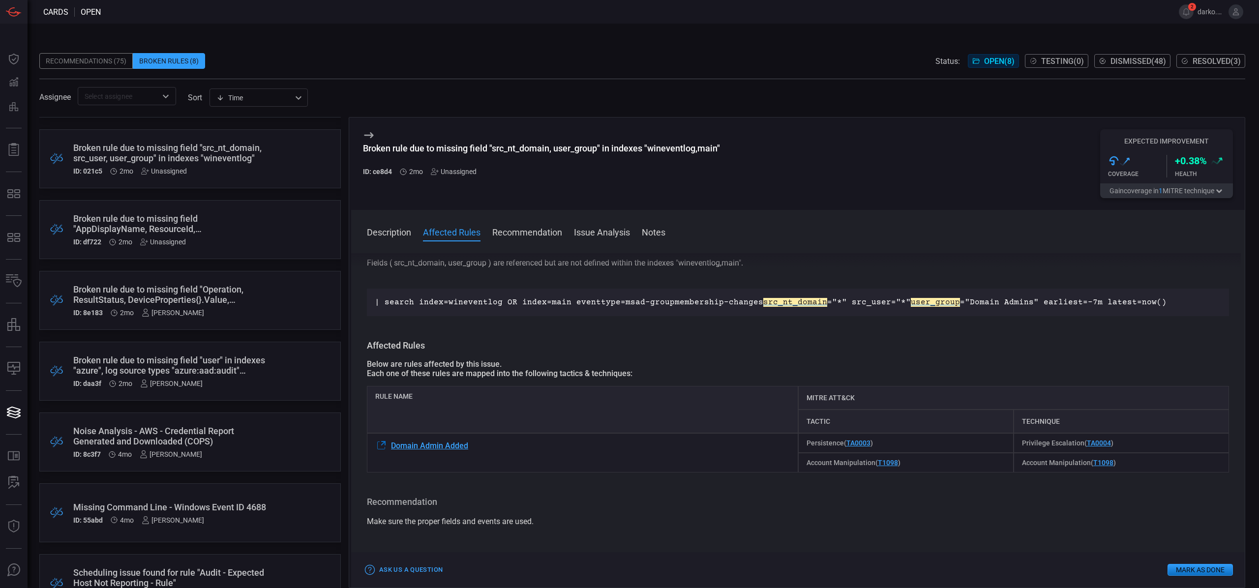
scroll to position [95, 0]
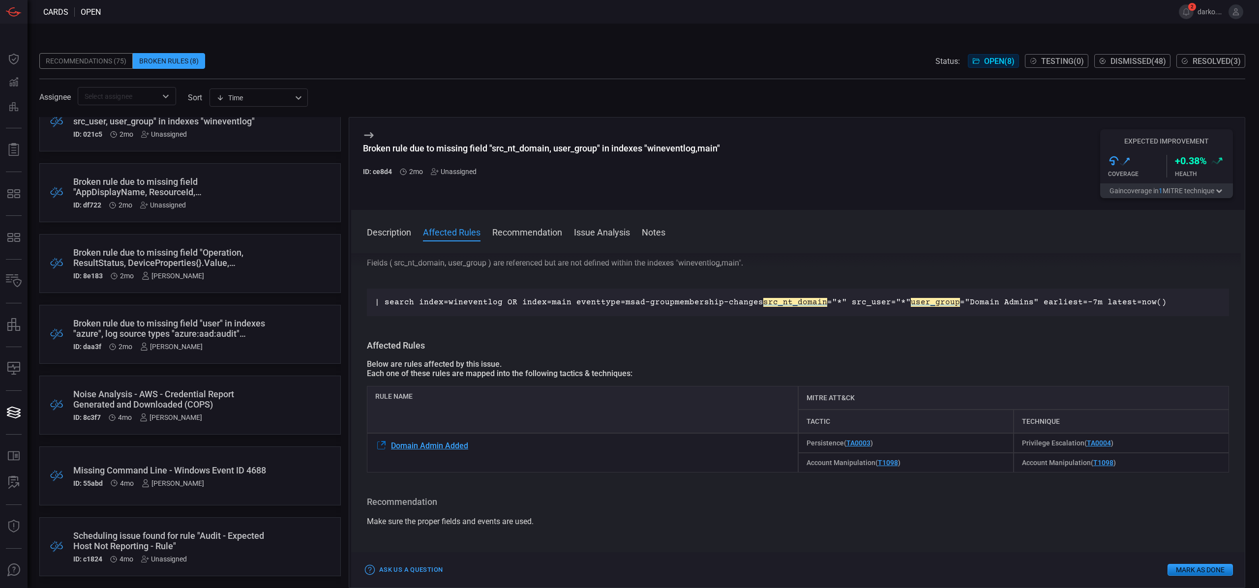
click at [213, 406] on div "Noise Analysis - AWS - Credential Report Generated and Downloaded (COPS)" at bounding box center [171, 399] width 196 height 21
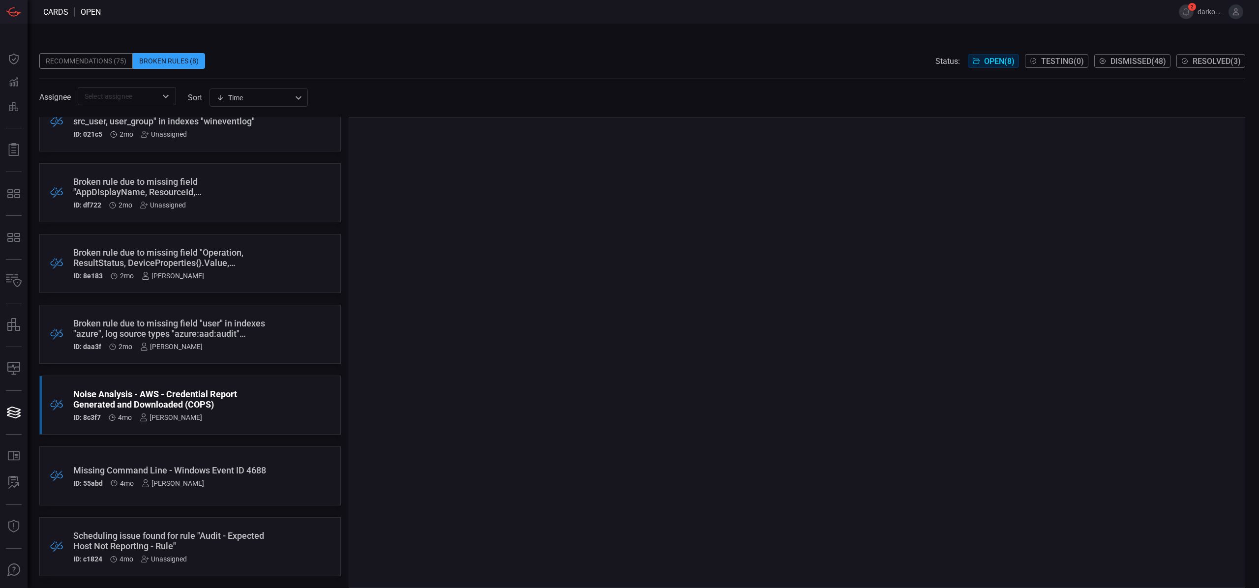
click at [230, 465] on div "Missing Command Line - Windows Event ID 4688" at bounding box center [171, 470] width 196 height 10
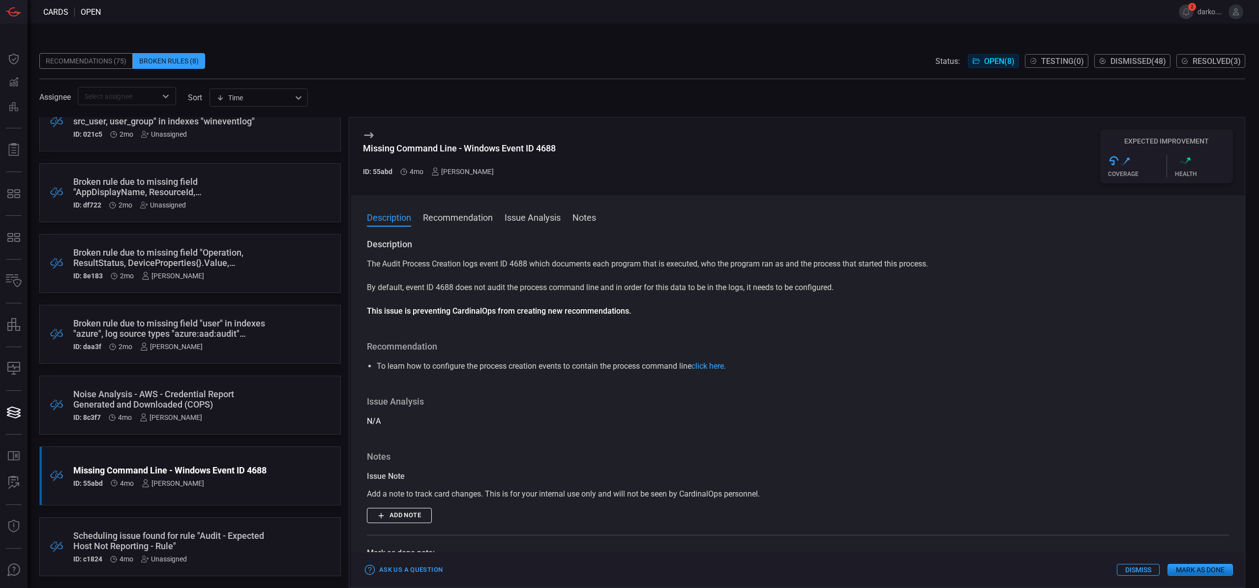
click at [215, 537] on div "Scheduling issue found for rule "Audit - Expected Host Not Reporting - Rule"" at bounding box center [171, 541] width 196 height 21
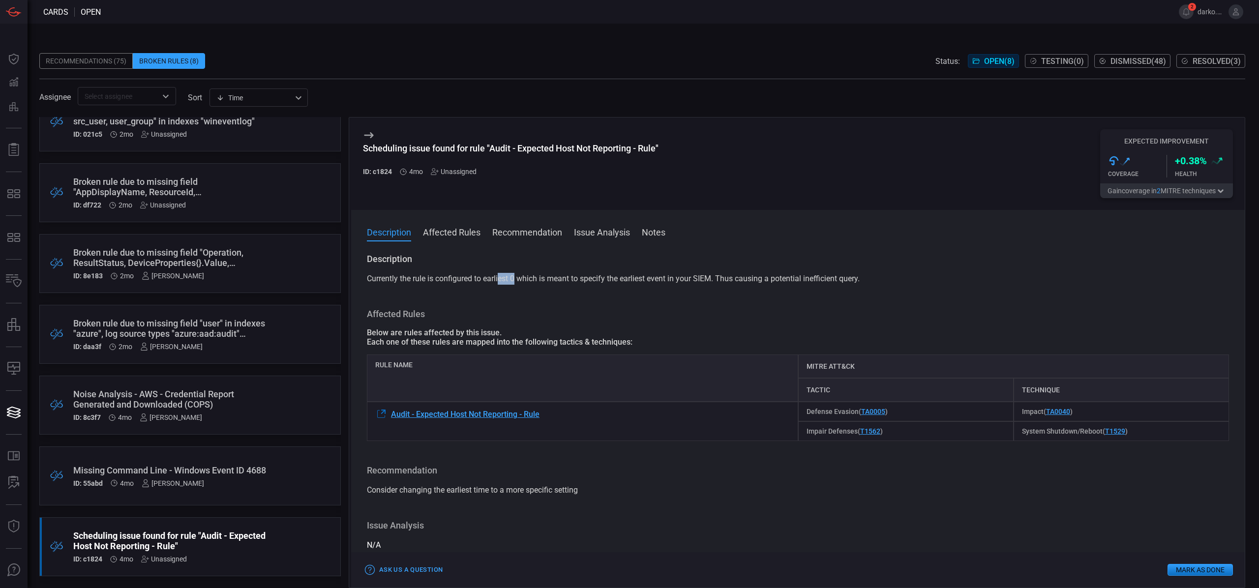
drag, startPoint x: 516, startPoint y: 279, endPoint x: 499, endPoint y: 279, distance: 16.2
click at [499, 279] on span "Currently the rule is configured to earliest 0 which is meant to specify the ea…" at bounding box center [613, 278] width 493 height 9
click at [720, 306] on div "Description Currently the rule is configured to earliest 0 which is meant to sp…" at bounding box center [798, 418] width 894 height 331
drag, startPoint x: 564, startPoint y: 300, endPoint x: 523, endPoint y: 281, distance: 45.2
click at [562, 299] on div "Description Currently the rule is configured to earliest 0 which is meant to sp…" at bounding box center [798, 418] width 894 height 331
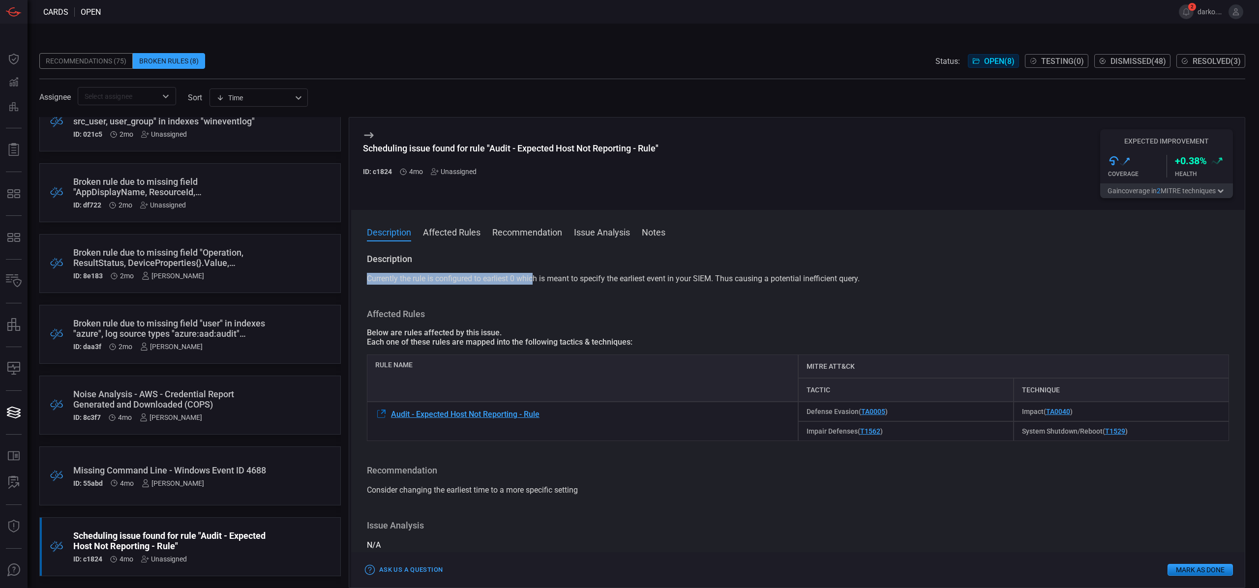
drag, startPoint x: 488, startPoint y: 273, endPoint x: 538, endPoint y: 275, distance: 50.7
click at [538, 275] on div "Currently the rule is configured to earliest 0 which is meant to specify the ea…" at bounding box center [798, 279] width 862 height 12
click at [478, 419] on link "Audit - Expected Host Not Reporting - Rule" at bounding box center [457, 414] width 164 height 12
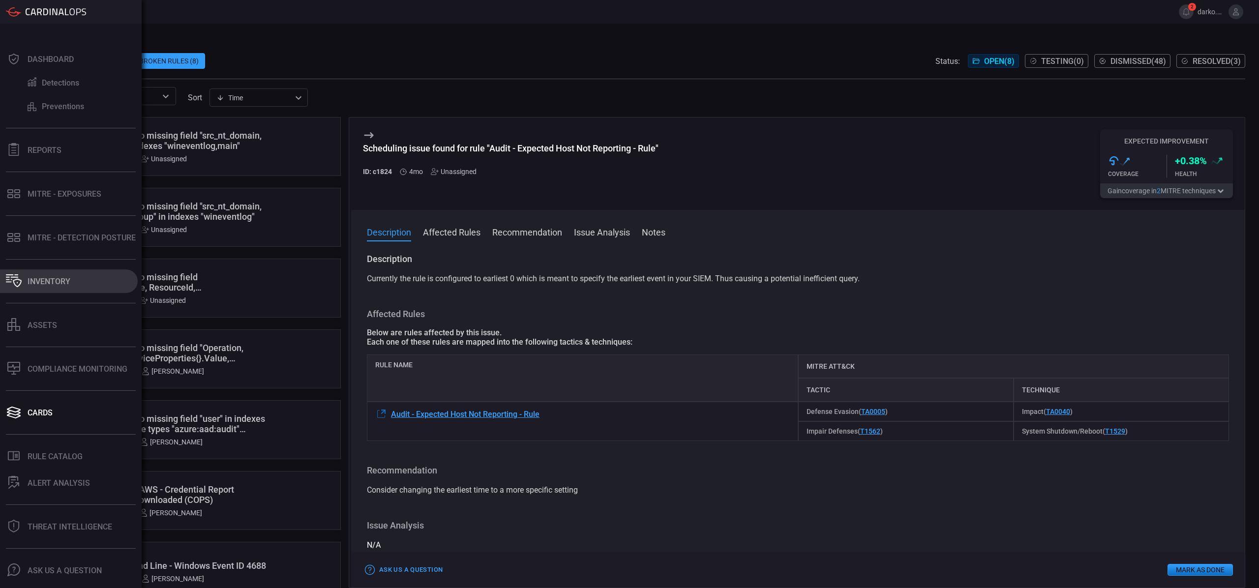
click at [46, 284] on div "Inventory" at bounding box center [49, 281] width 43 height 9
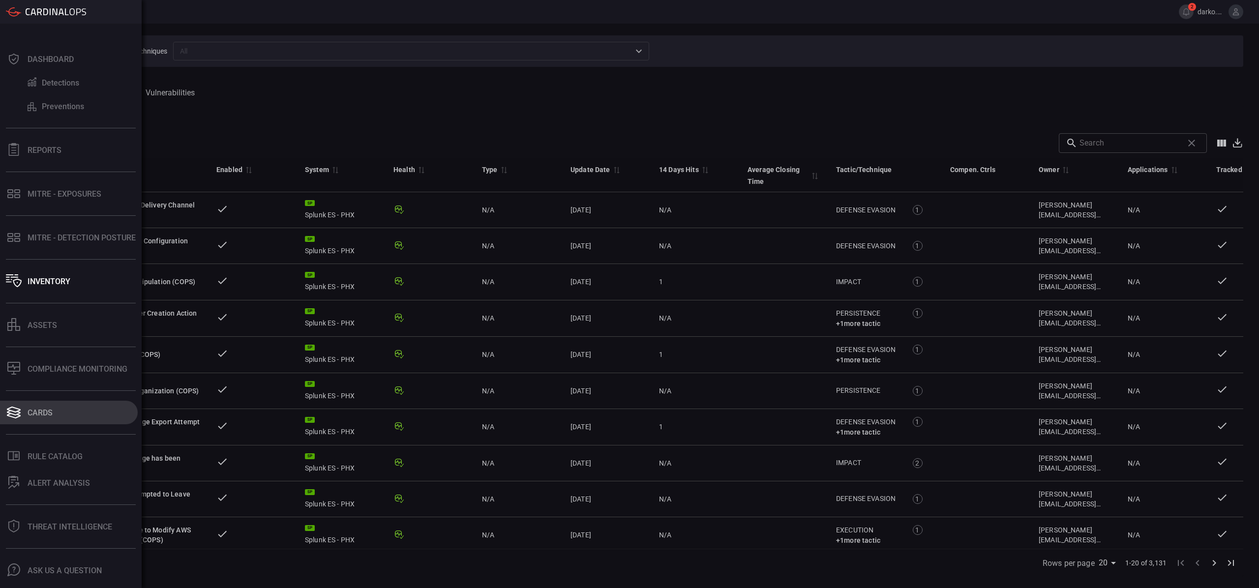
click at [42, 413] on div "Cards" at bounding box center [40, 412] width 25 height 9
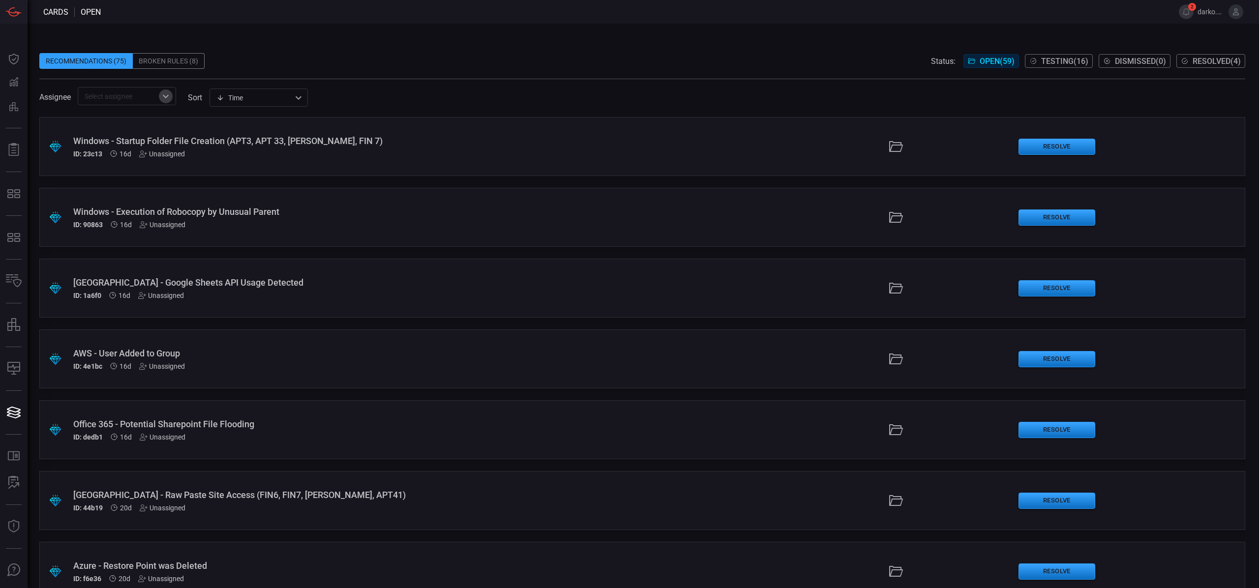
click at [161, 97] on icon "Open" at bounding box center [166, 97] width 12 height 12
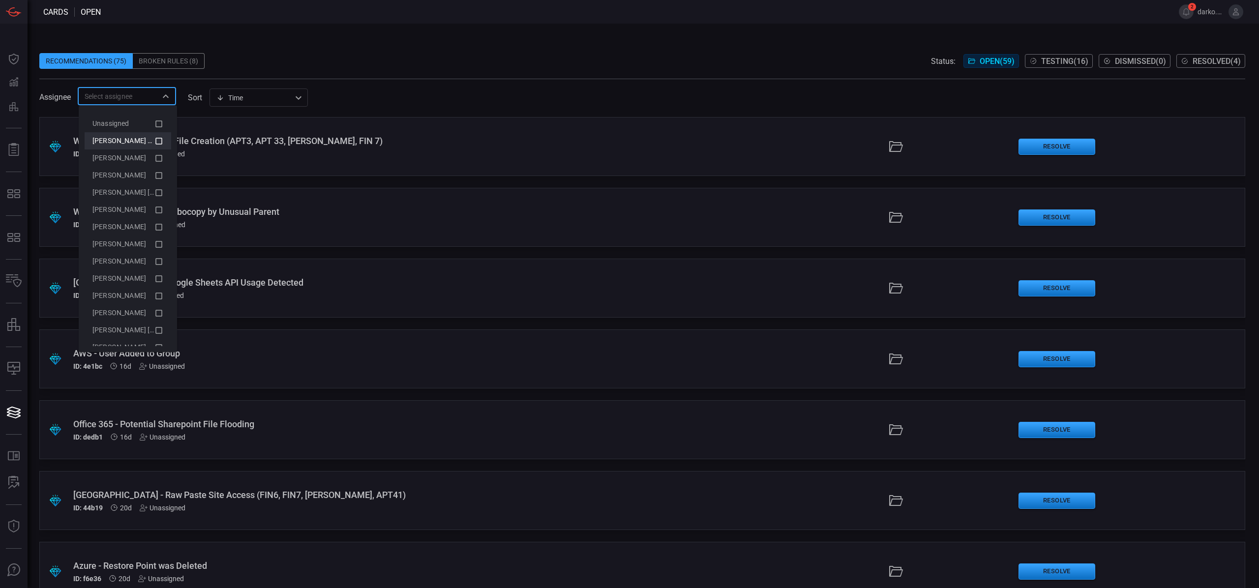
click at [135, 143] on span "Darko Blagojevic (Myself)" at bounding box center [132, 141] width 81 height 8
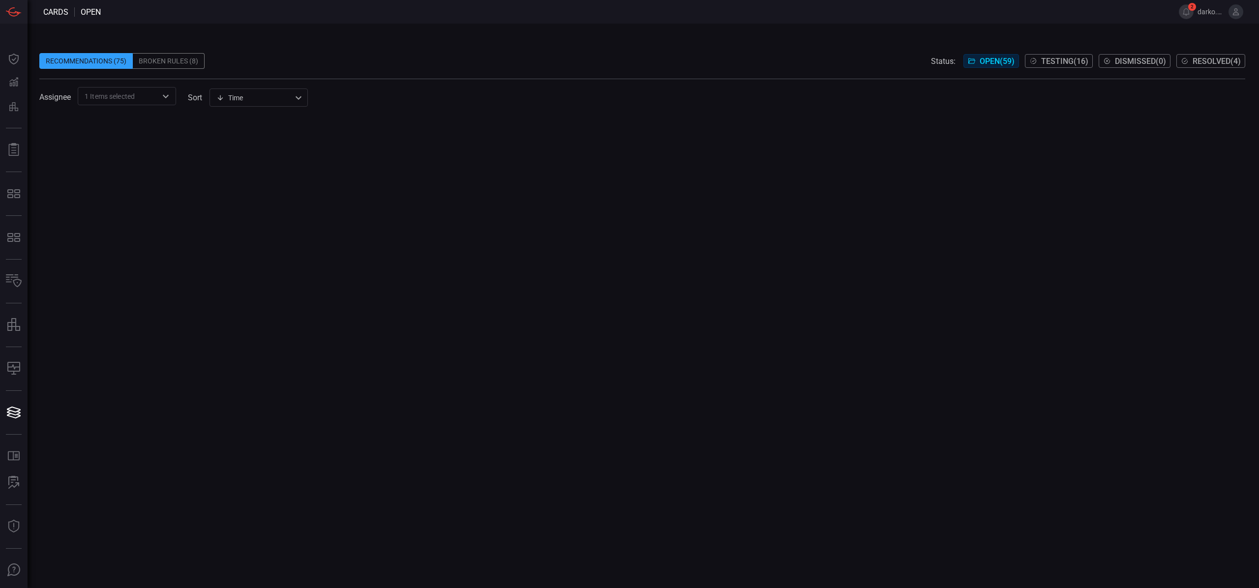
click at [365, 63] on div "Recommendations (75) Broken Rules (8) Status: Open ( 59 ) Testing ( 16 ) Dismis…" at bounding box center [642, 61] width 1206 height 16
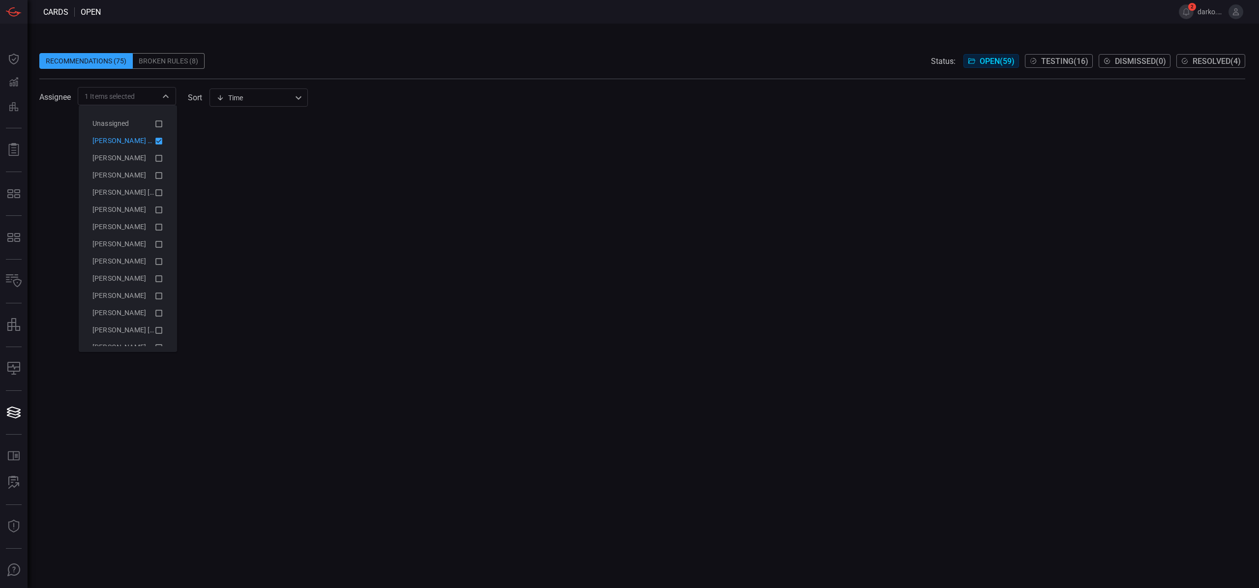
click at [175, 95] on div "1 Items selected ​" at bounding box center [127, 96] width 98 height 18
drag, startPoint x: 153, startPoint y: 143, endPoint x: 348, endPoint y: 49, distance: 217.4
click at [155, 143] on icon at bounding box center [158, 141] width 7 height 7
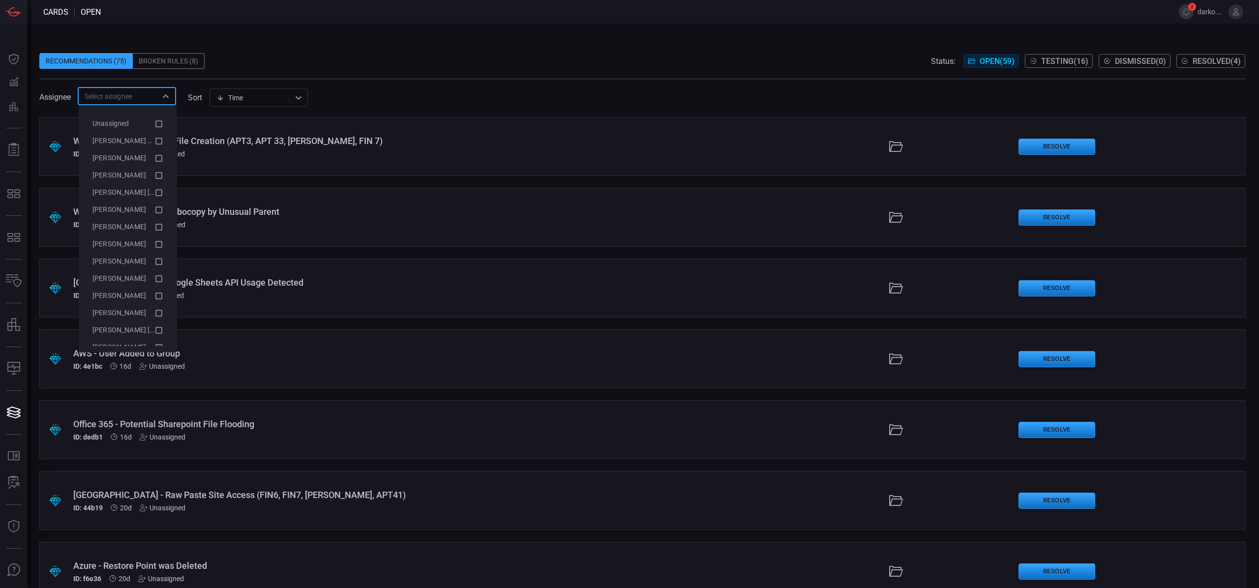
click at [315, 69] on span at bounding box center [642, 74] width 1206 height 10
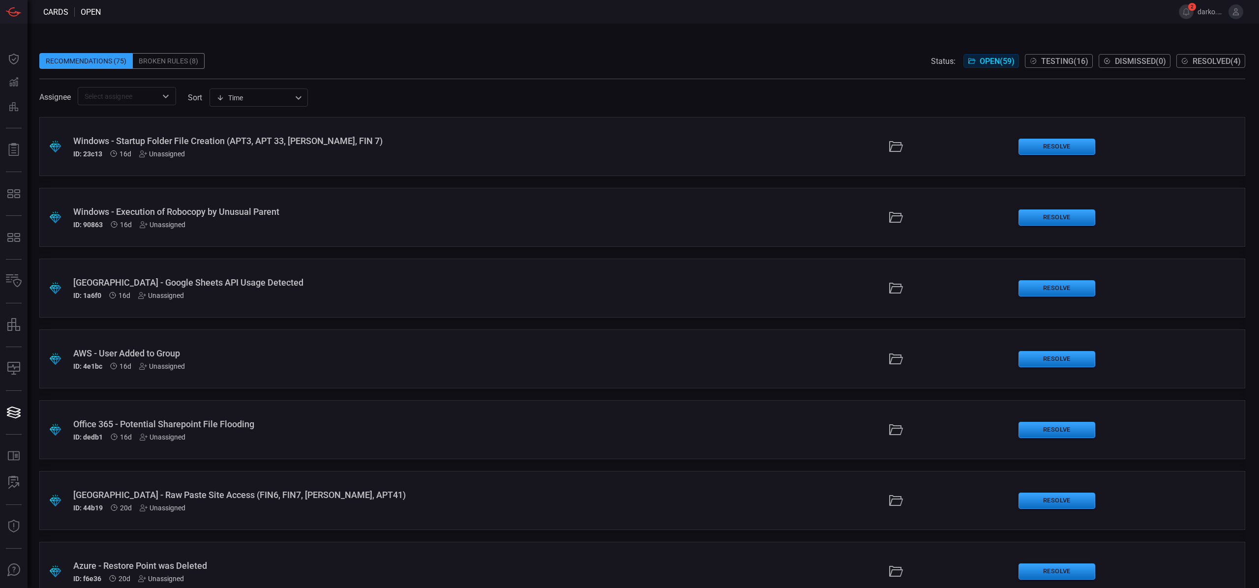
scroll to position [1559, 0]
click at [228, 355] on div "Office 365 - IP Address Added to MFA Bypass Whitelist" at bounding box center [308, 352] width 470 height 10
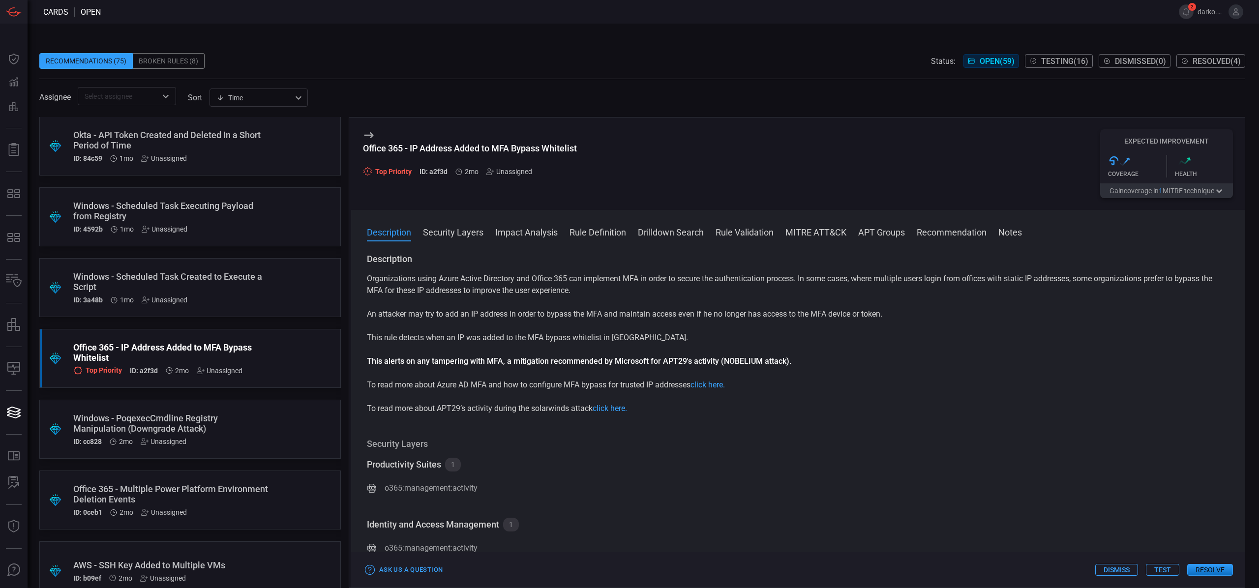
click at [513, 173] on div "Unassigned" at bounding box center [510, 172] width 46 height 8
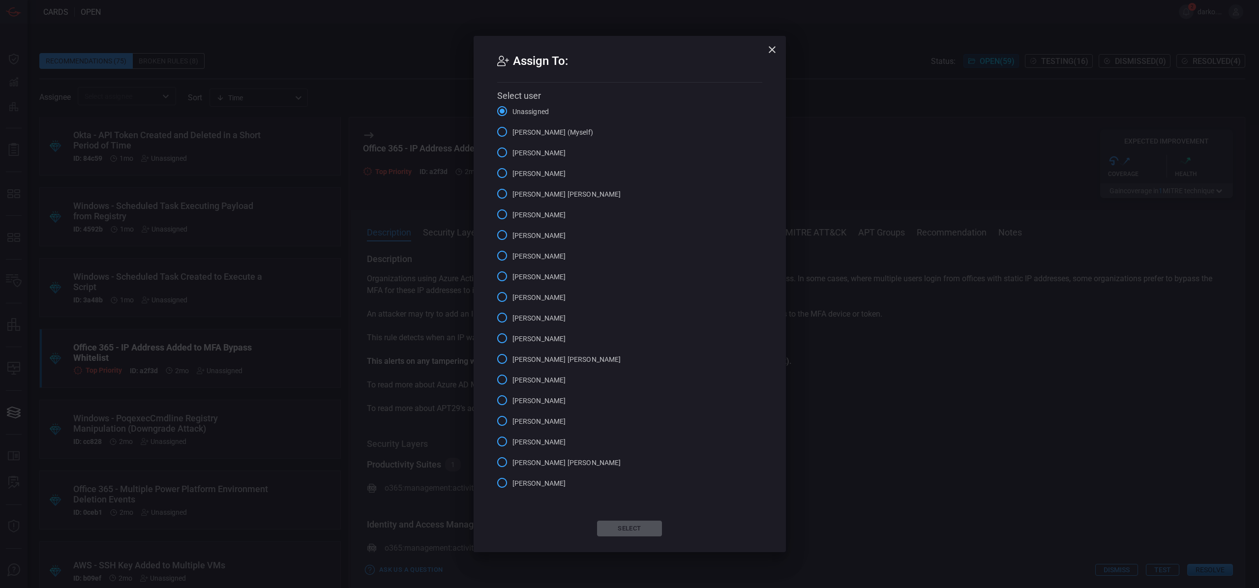
click at [548, 134] on span "Darko Blagojevic (Myself)" at bounding box center [553, 132] width 81 height 10
click at [513, 134] on input "Darko Blagojevic (Myself)" at bounding box center [502, 132] width 21 height 21
click at [636, 526] on button "Select" at bounding box center [629, 529] width 65 height 16
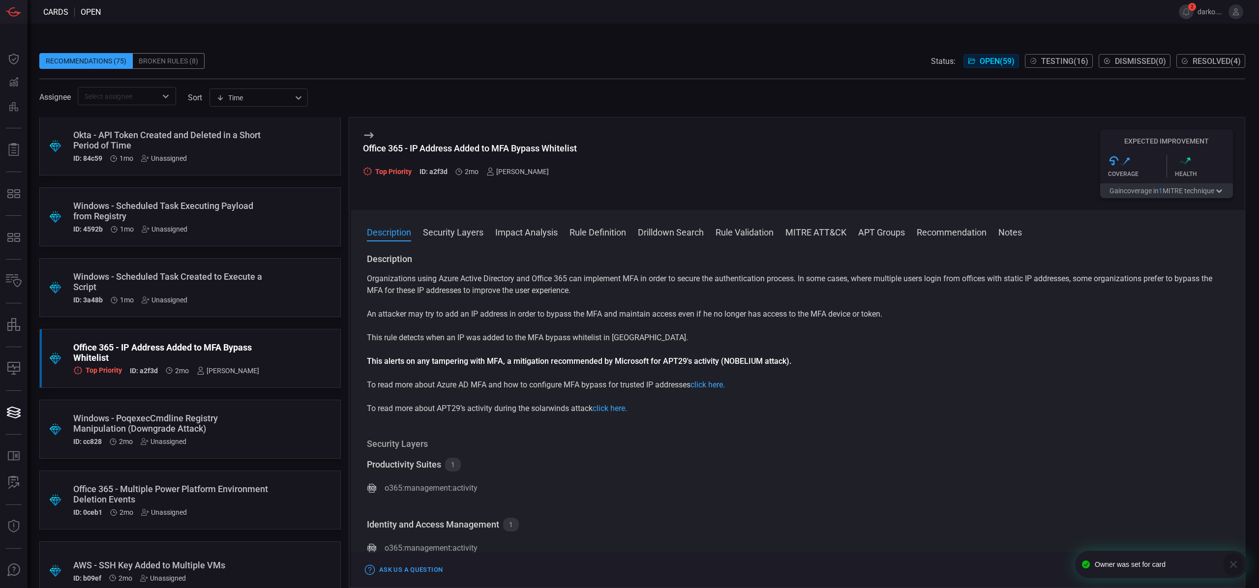
drag, startPoint x: 1237, startPoint y: 564, endPoint x: 1229, endPoint y: 560, distance: 9.2
click at [1237, 564] on icon "button" at bounding box center [1234, 565] width 12 height 12
click at [1165, 571] on button "Test" at bounding box center [1162, 570] width 33 height 12
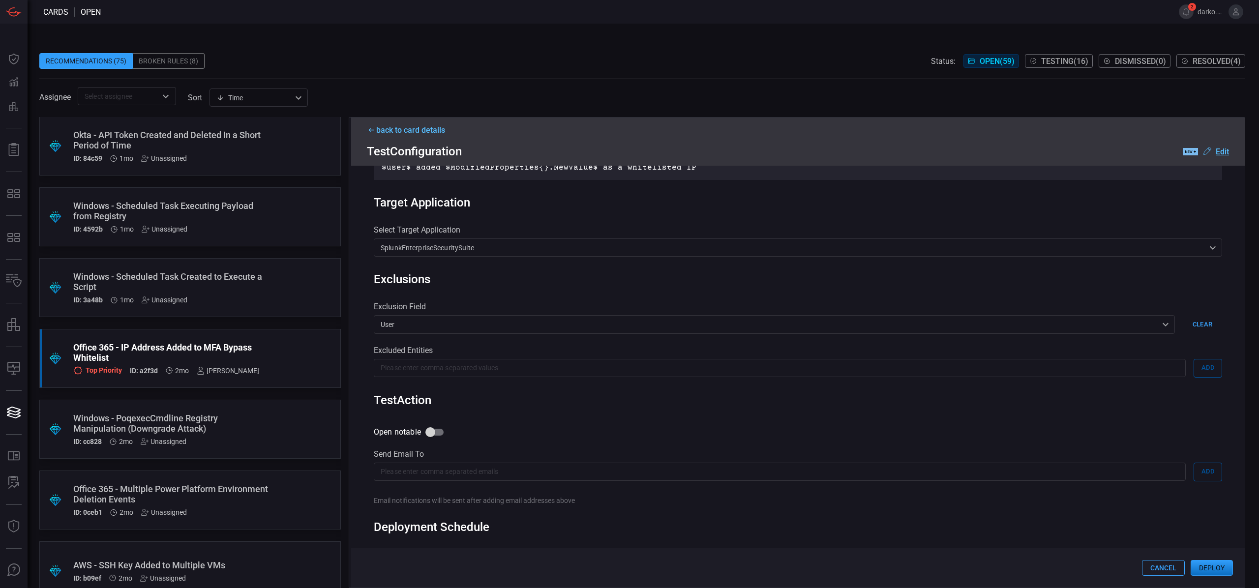
scroll to position [351, 0]
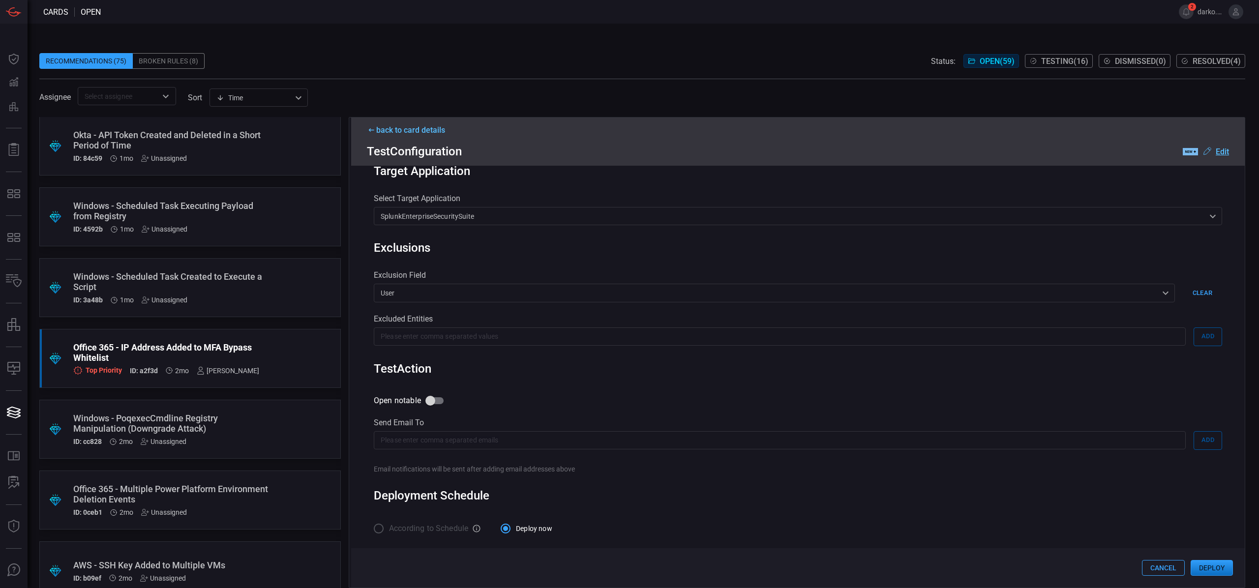
click at [1211, 568] on button "Deploy" at bounding box center [1212, 568] width 42 height 16
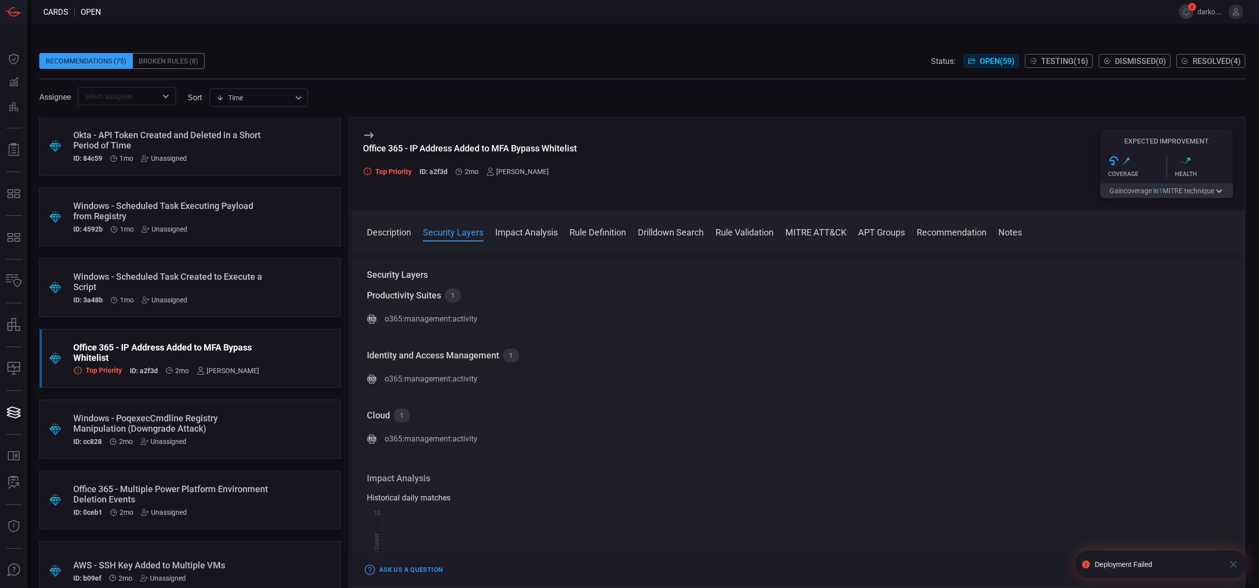
scroll to position [217, 0]
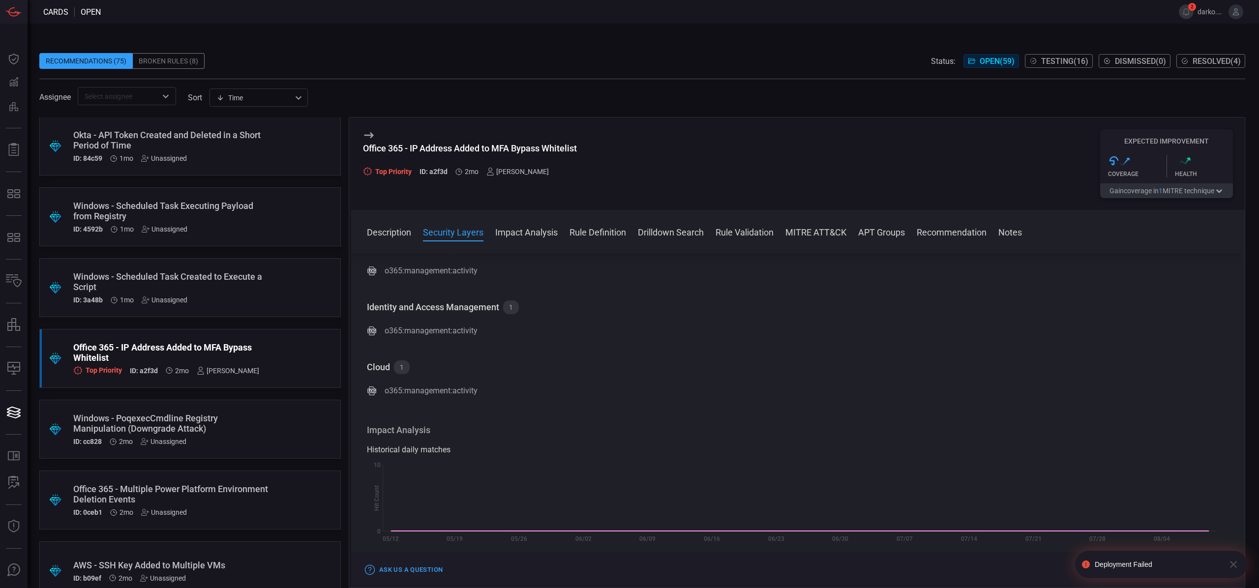
click at [1233, 563] on icon "button" at bounding box center [1233, 564] width 7 height 7
click at [1190, 8] on span "2" at bounding box center [1193, 7] width 8 height 8
